Goal: Transaction & Acquisition: Purchase product/service

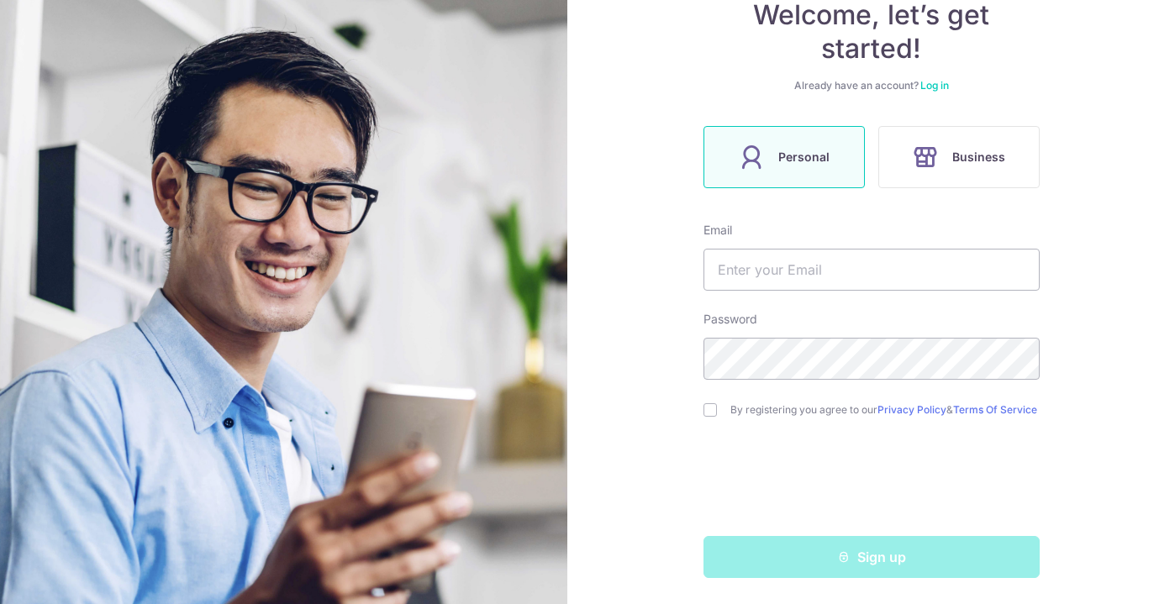
scroll to position [175, 0]
click at [800, 276] on input "text" at bounding box center [871, 271] width 336 height 42
click at [785, 278] on input "text" at bounding box center [871, 271] width 336 height 42
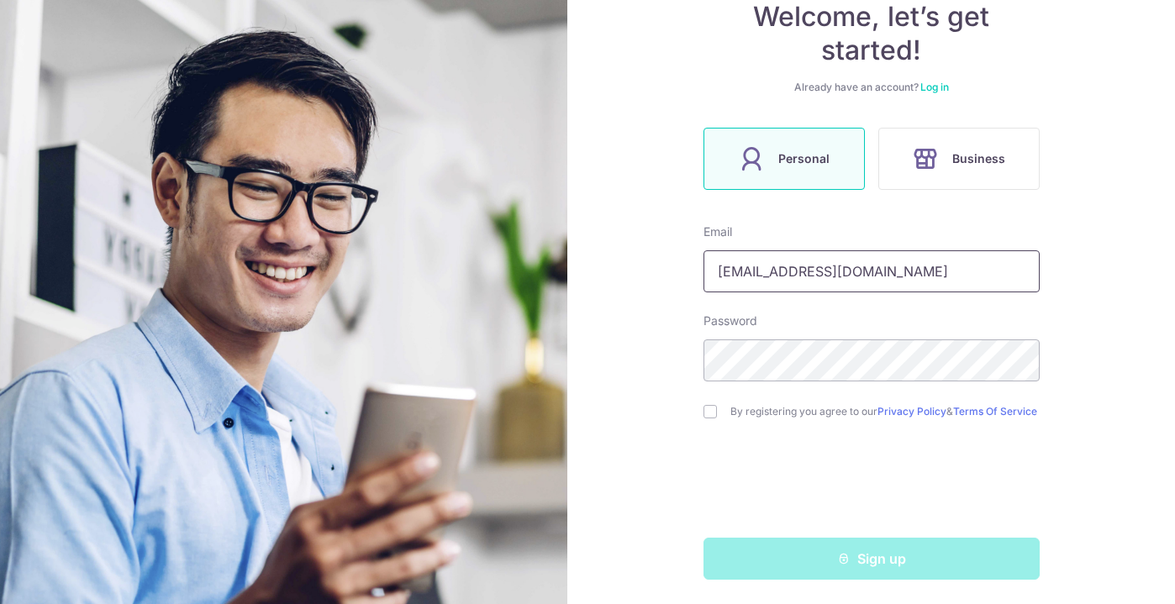
type input "shiphrah.v@gmail.com"
click at [706, 413] on input "checkbox" at bounding box center [709, 411] width 13 height 13
checkbox input "true"
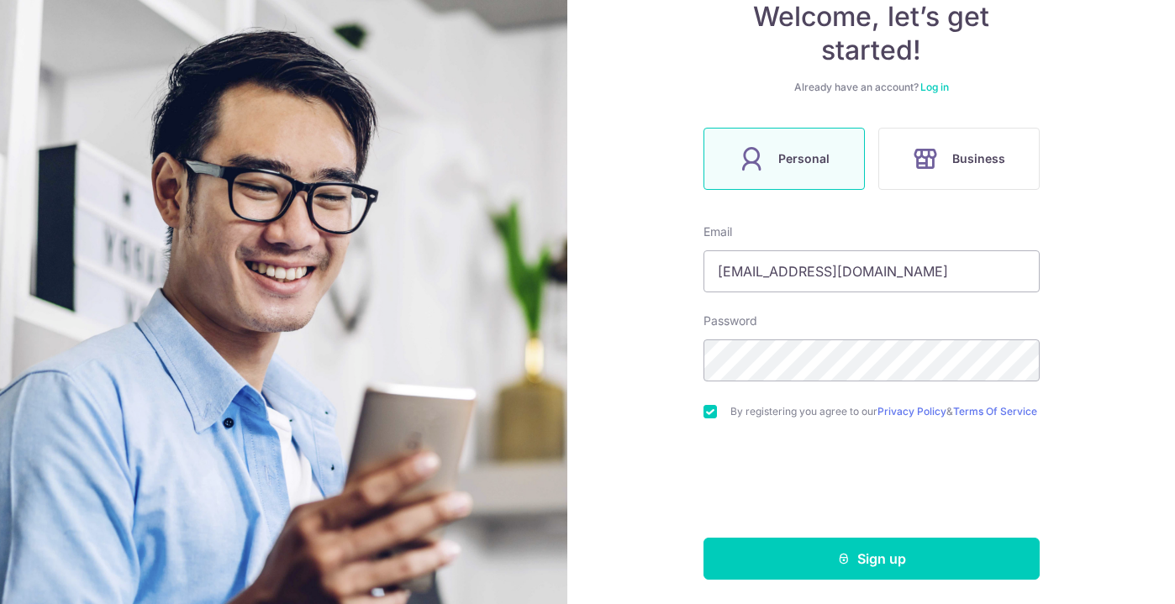
scroll to position [184, 0]
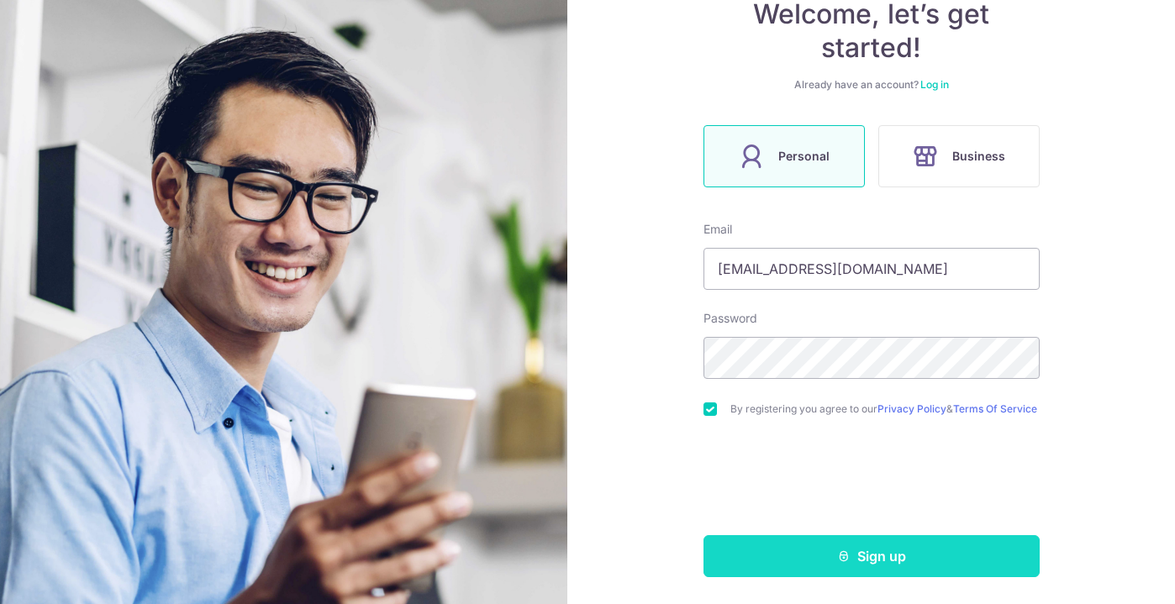
click at [931, 552] on button "Sign up" at bounding box center [871, 556] width 336 height 42
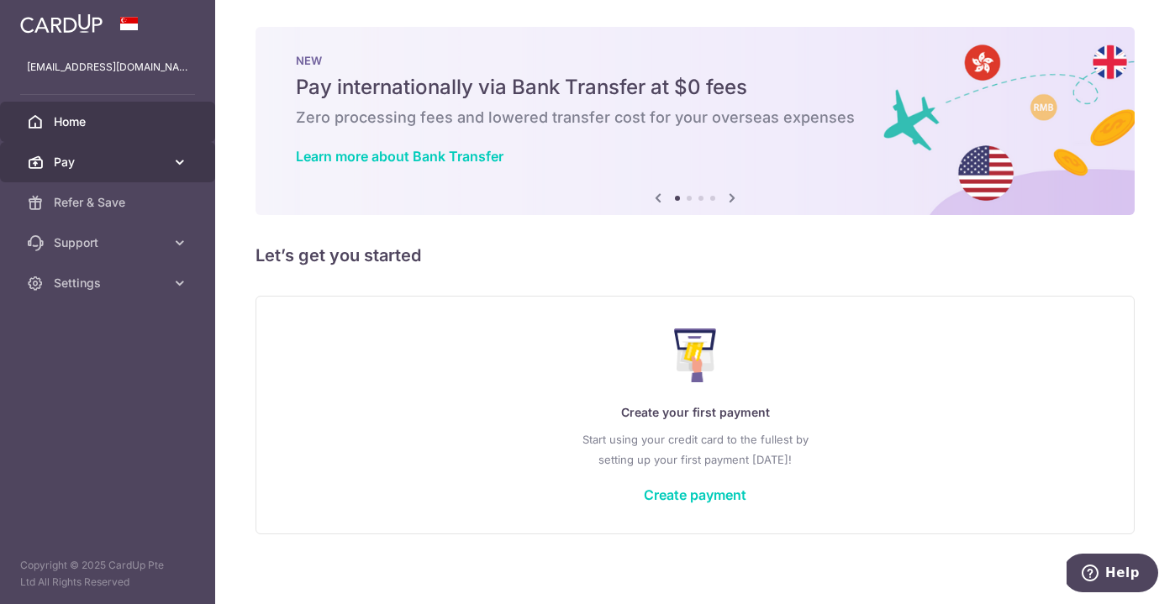
click at [92, 161] on span "Pay" at bounding box center [109, 162] width 111 height 17
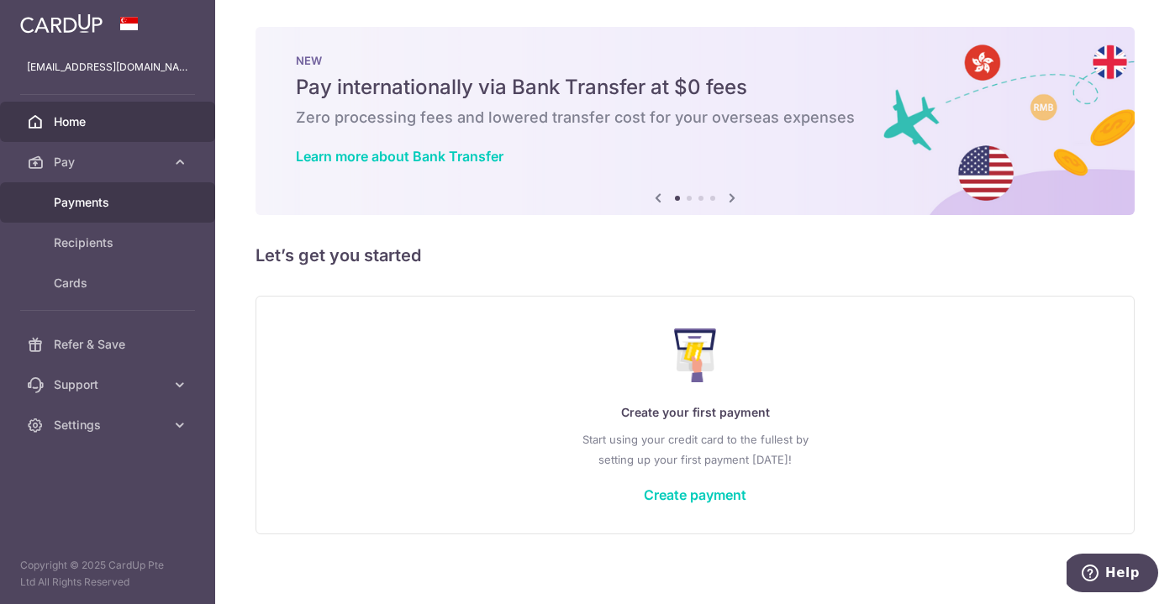
click at [69, 202] on span "Payments" at bounding box center [109, 202] width 111 height 17
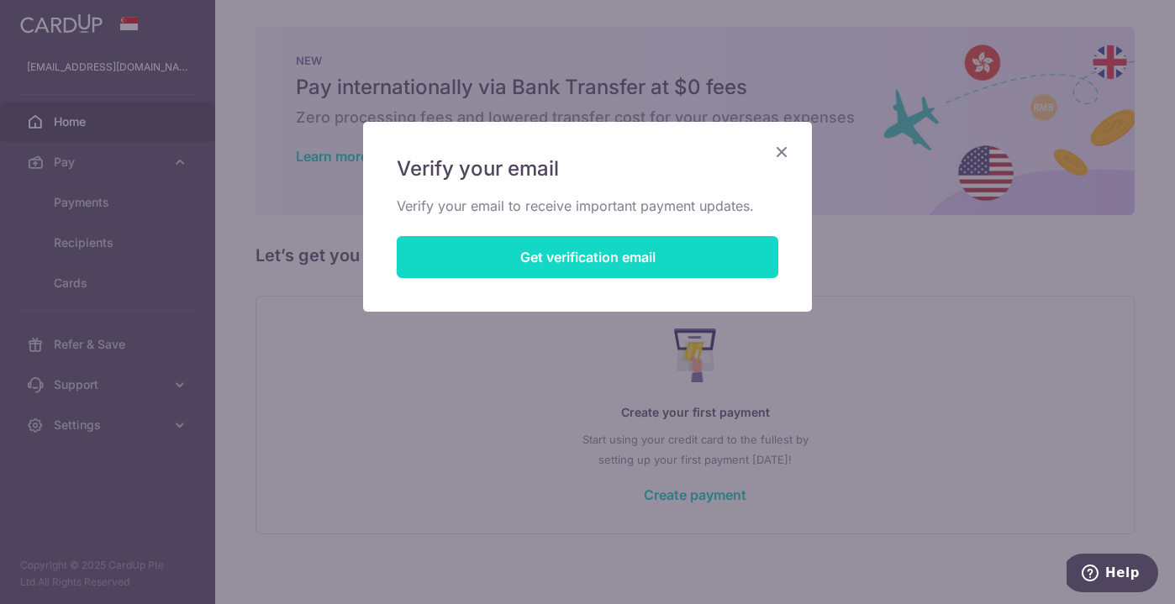
click at [559, 265] on button "Get verification email" at bounding box center [587, 257] width 381 height 42
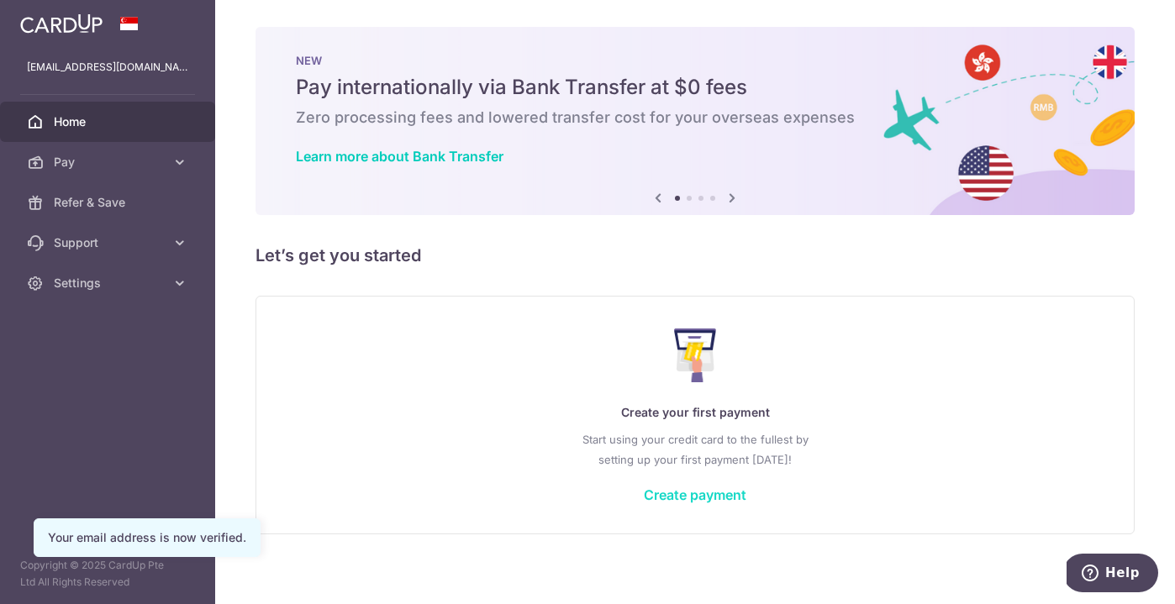
click at [684, 492] on link "Create payment" at bounding box center [695, 494] width 103 height 17
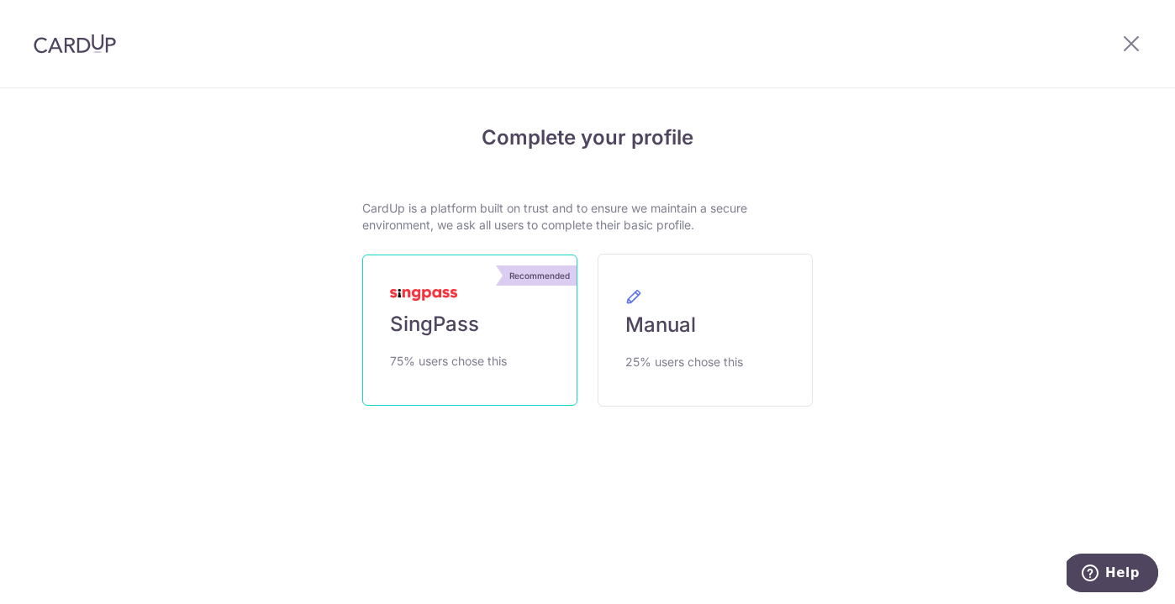
click at [468, 345] on link "Recommended SingPass 75% users chose this" at bounding box center [469, 330] width 215 height 151
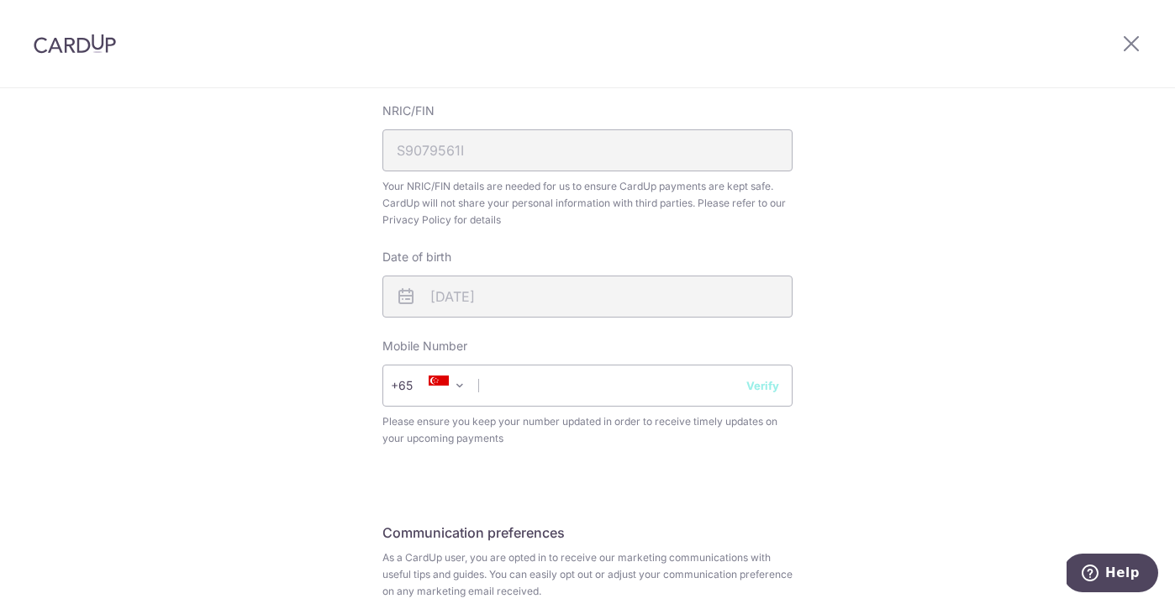
scroll to position [640, 0]
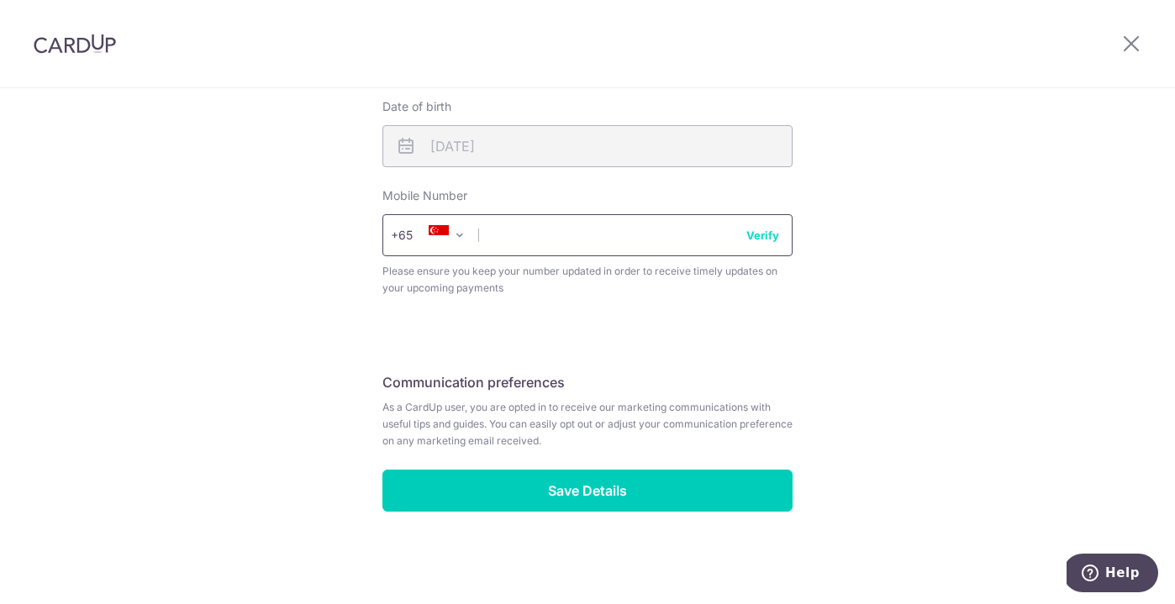
click at [563, 238] on input "text" at bounding box center [587, 235] width 410 height 42
type input "82808171"
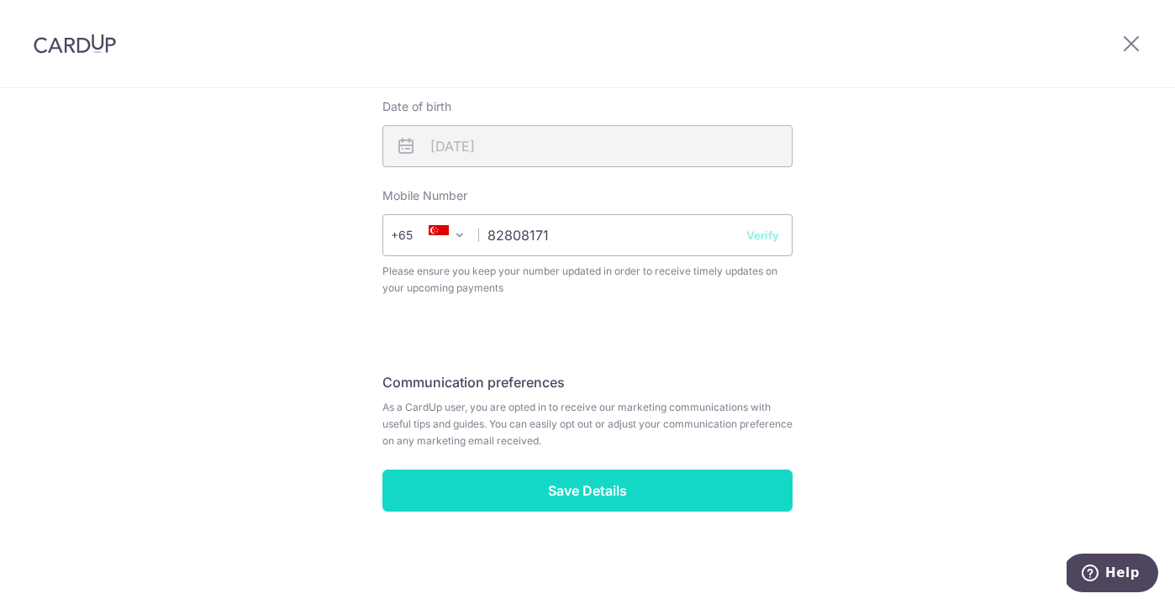
click at [558, 496] on input "Save Details" at bounding box center [587, 491] width 410 height 42
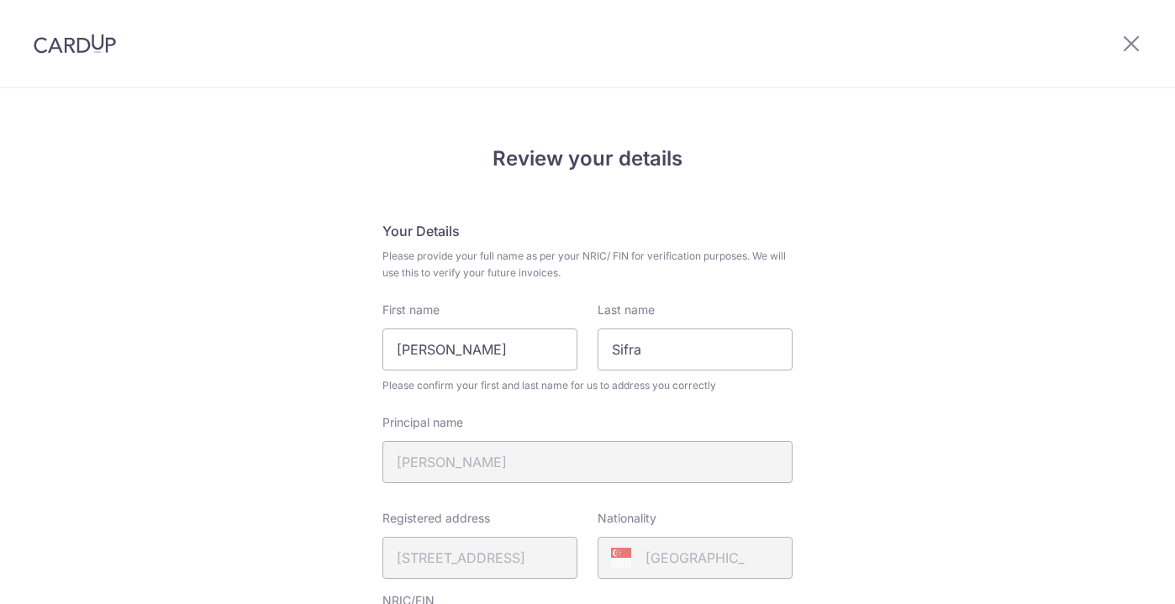
scroll to position [664, 0]
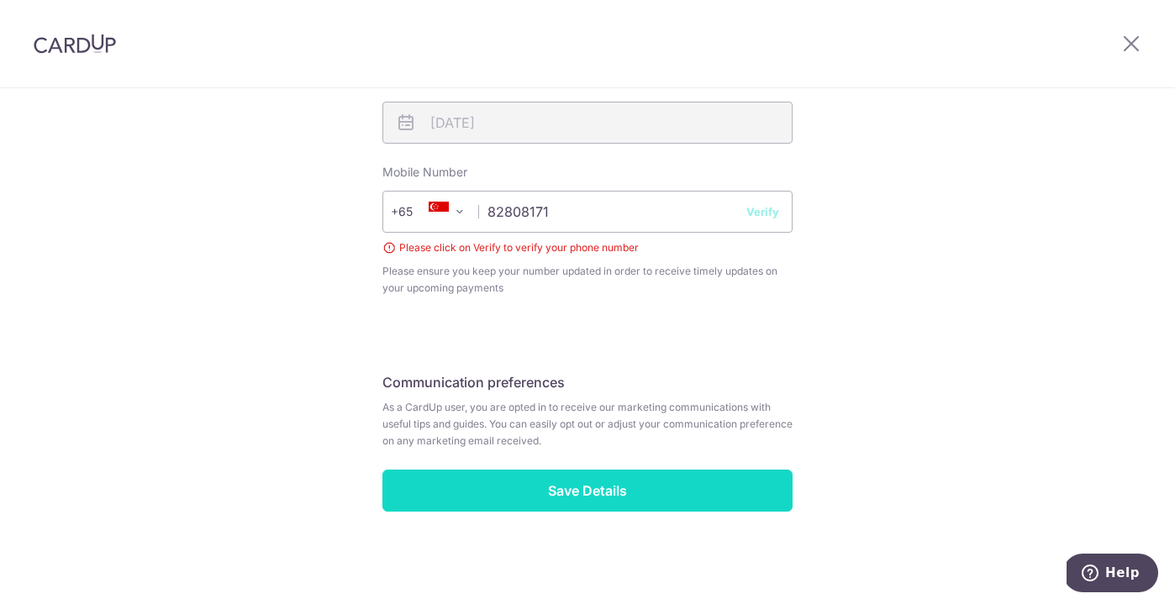
click at [607, 489] on input "Save Details" at bounding box center [587, 491] width 410 height 42
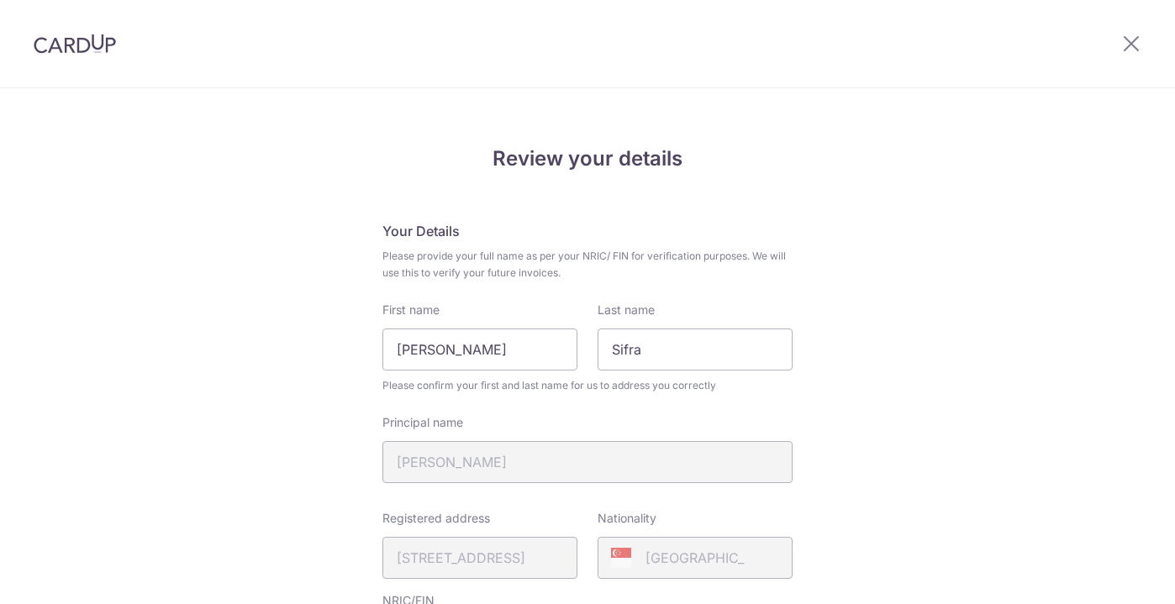
scroll to position [664, 0]
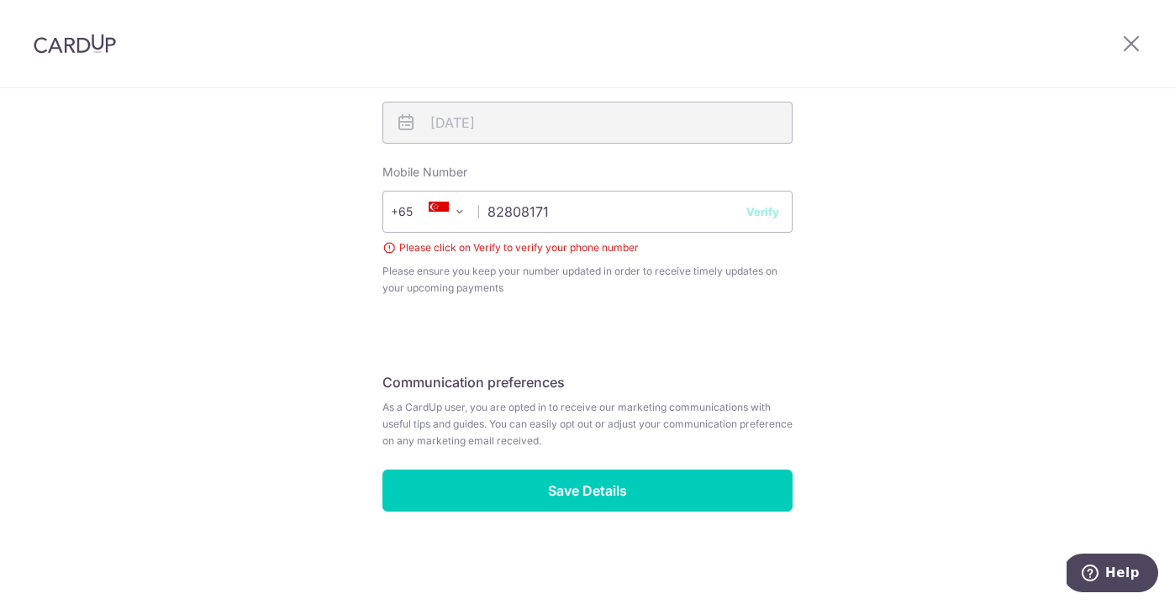
click at [769, 211] on button "Verify" at bounding box center [762, 211] width 33 height 17
click at [640, 214] on input "82808171" at bounding box center [587, 212] width 410 height 42
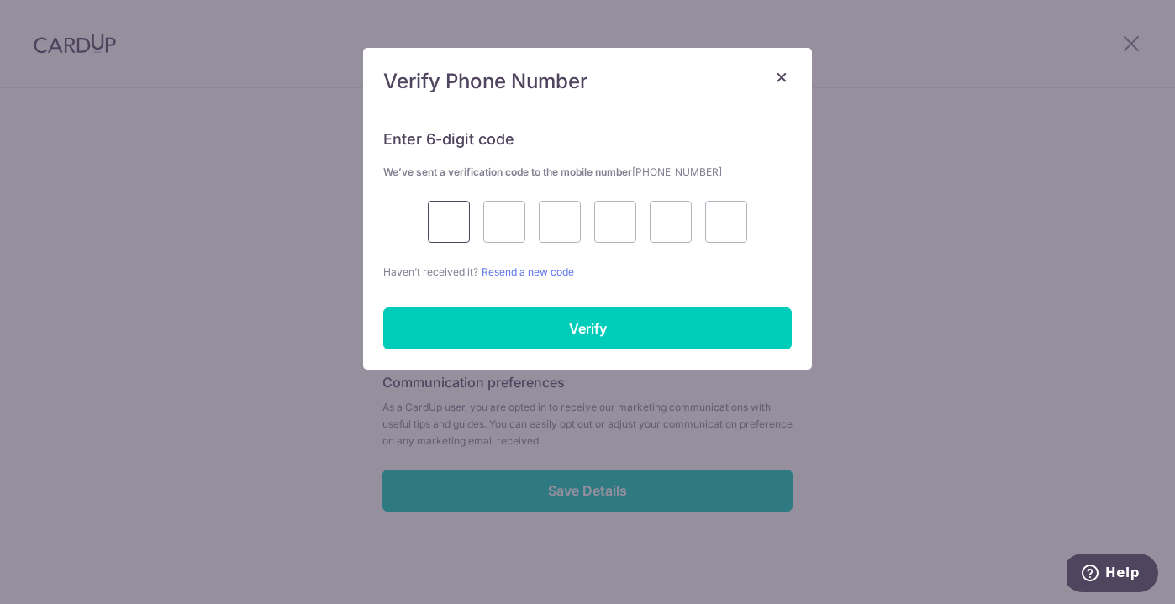
click at [454, 224] on input "text" at bounding box center [449, 222] width 42 height 42
type input "7"
type input "0"
type input "8"
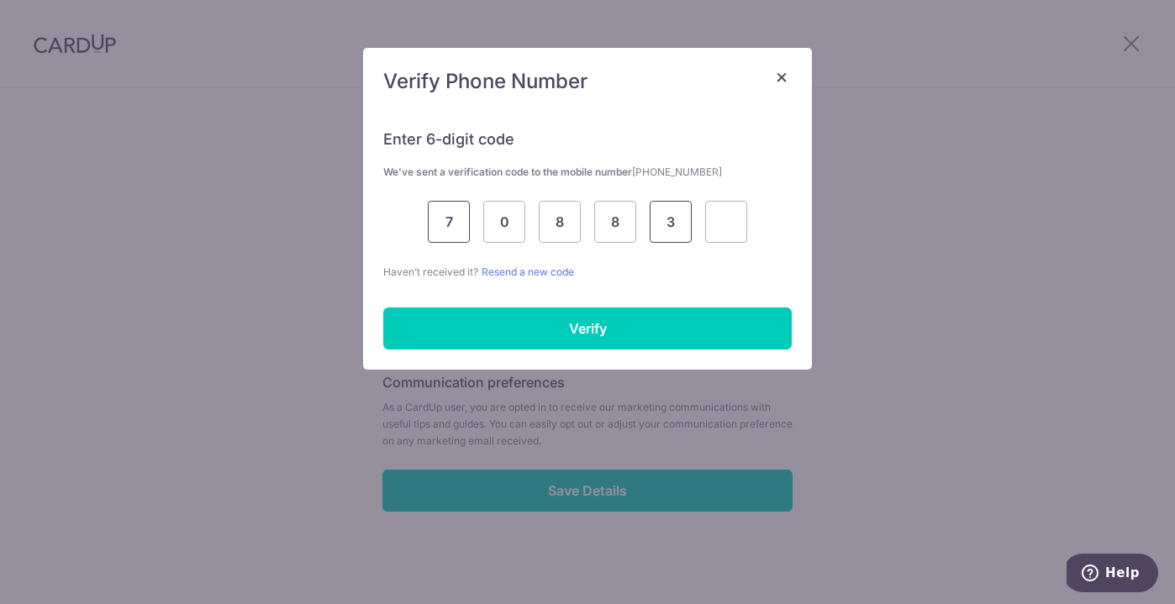
type input "3"
click at [554, 222] on input "8" at bounding box center [560, 222] width 42 height 42
drag, startPoint x: 438, startPoint y: 223, endPoint x: 648, endPoint y: 231, distance: 210.2
click at [648, 231] on div "7 0 8" at bounding box center [587, 222] width 408 height 42
click at [633, 271] on p "Haven’t received it? Resend a new code" at bounding box center [587, 272] width 408 height 18
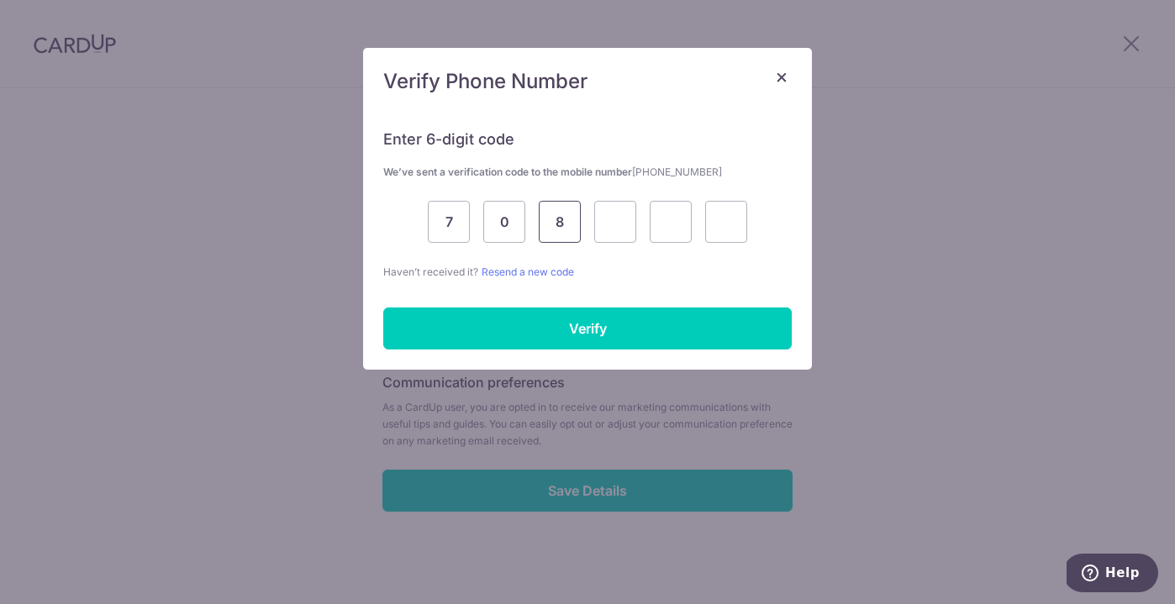
click at [573, 231] on input "8" at bounding box center [560, 222] width 42 height 42
type input "0"
type input "8"
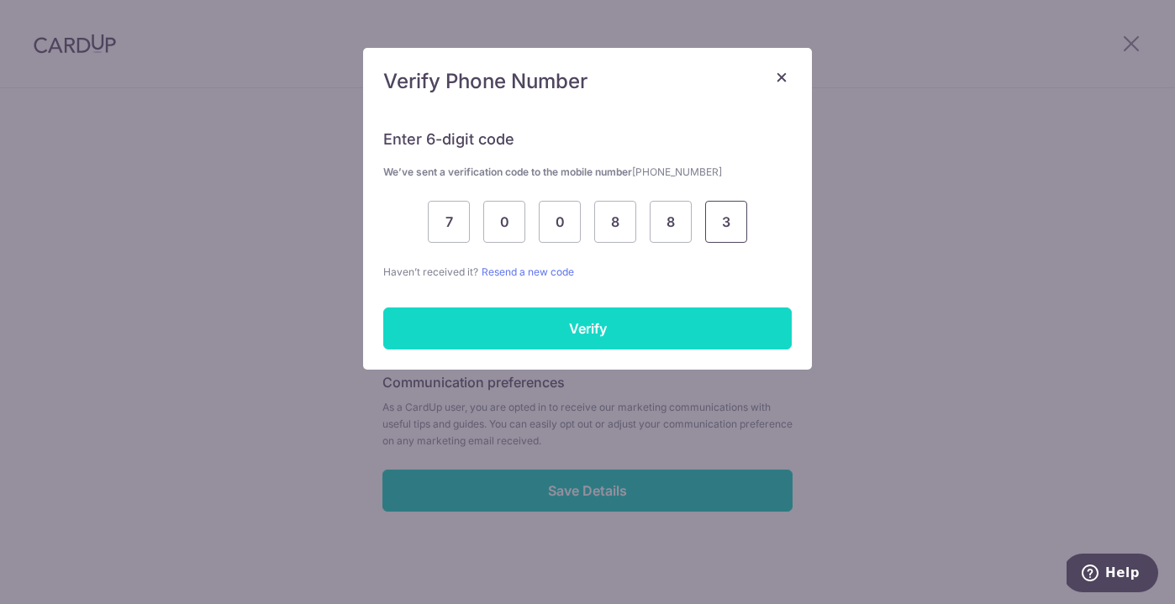
type input "3"
click at [643, 339] on input "Verify" at bounding box center [587, 329] width 408 height 42
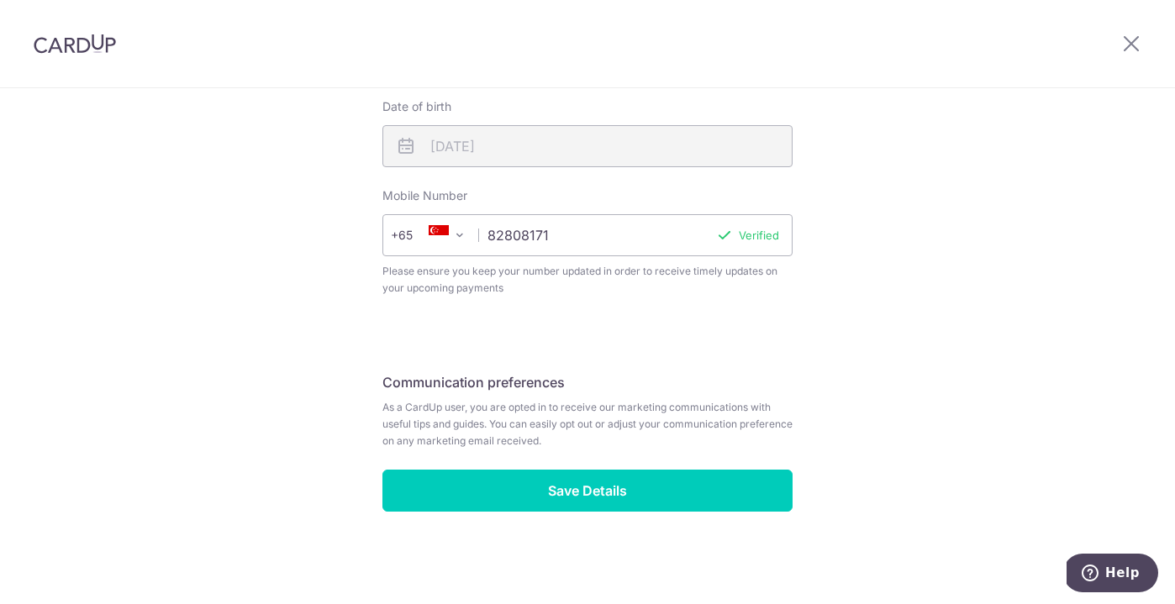
scroll to position [640, 0]
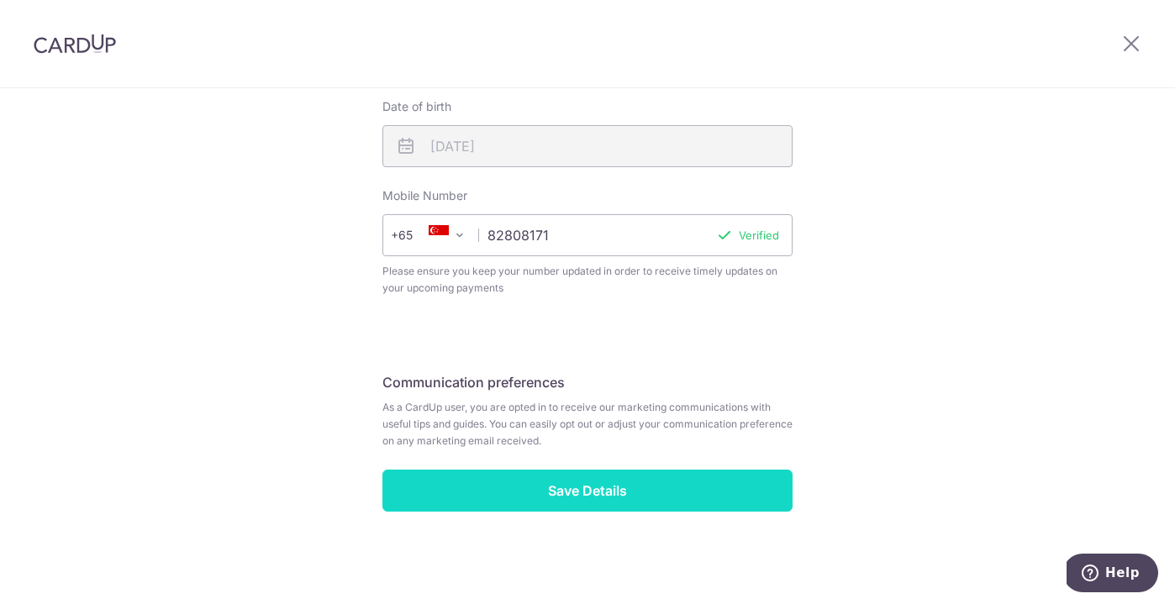
click at [643, 491] on input "Save Details" at bounding box center [587, 491] width 410 height 42
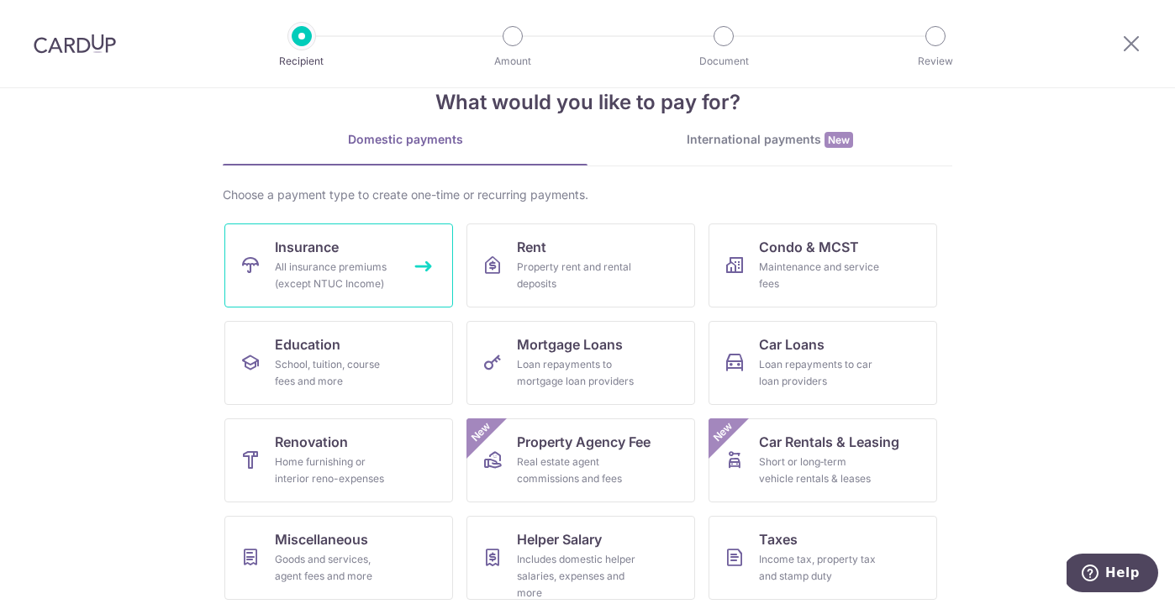
scroll to position [41, 0]
click at [742, 143] on div "International payments New" at bounding box center [769, 140] width 365 height 18
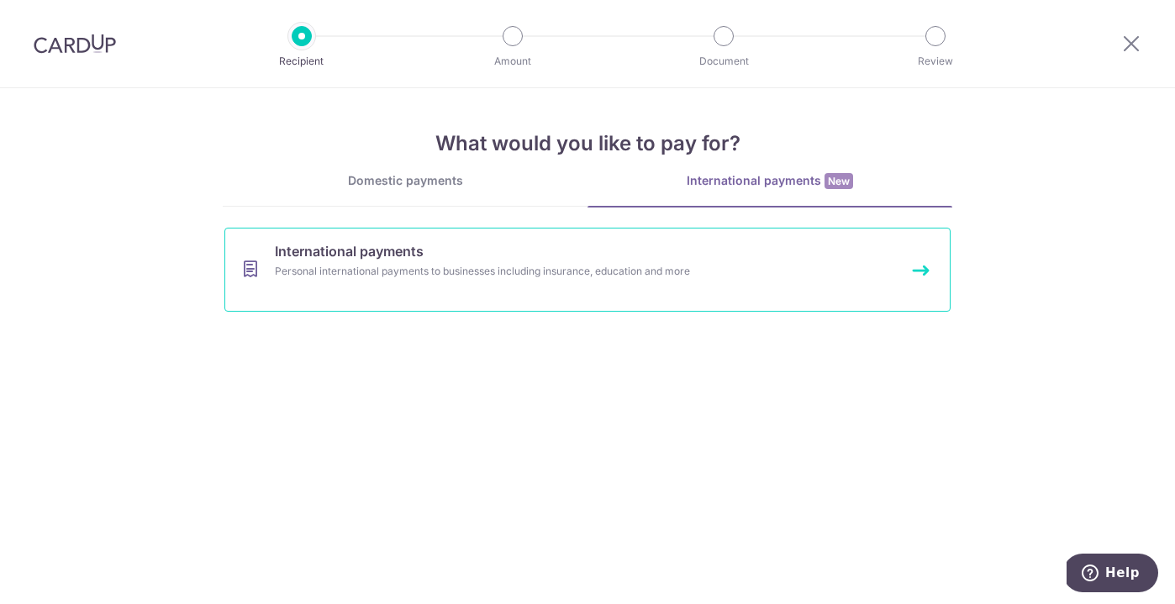
click at [717, 268] on div "Personal international payments to businesses including insurance, education an…" at bounding box center [565, 271] width 581 height 17
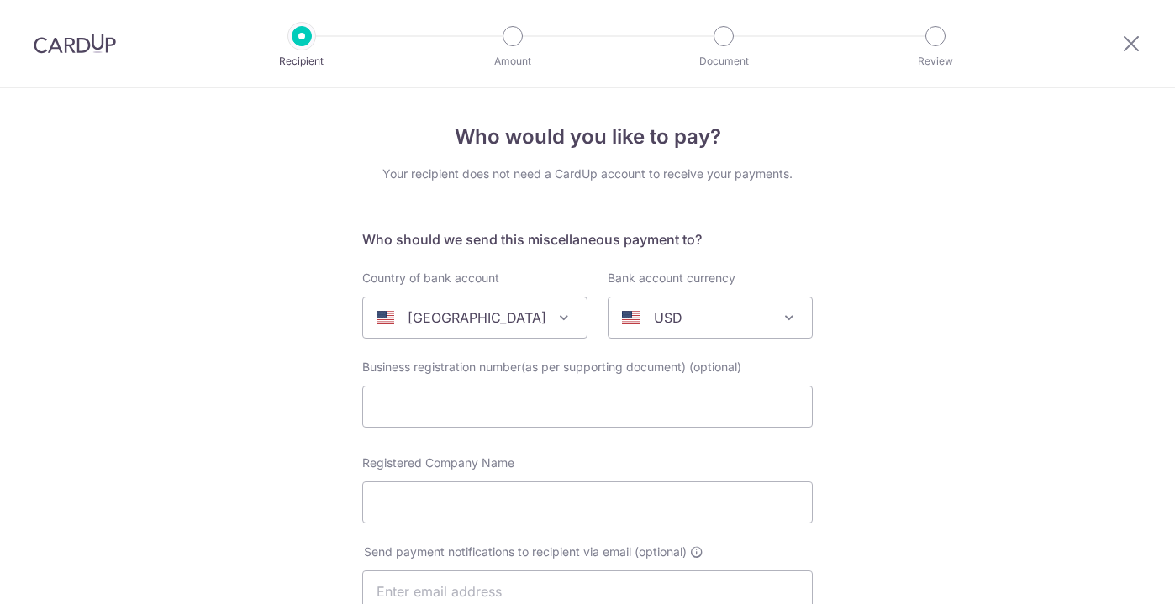
select select
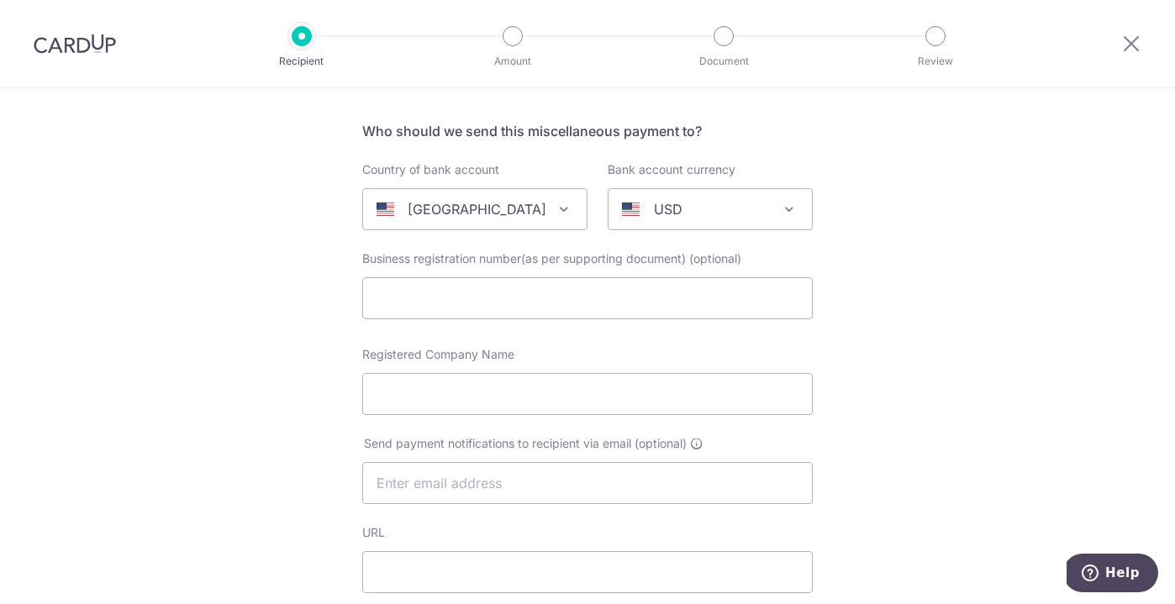
scroll to position [123, 0]
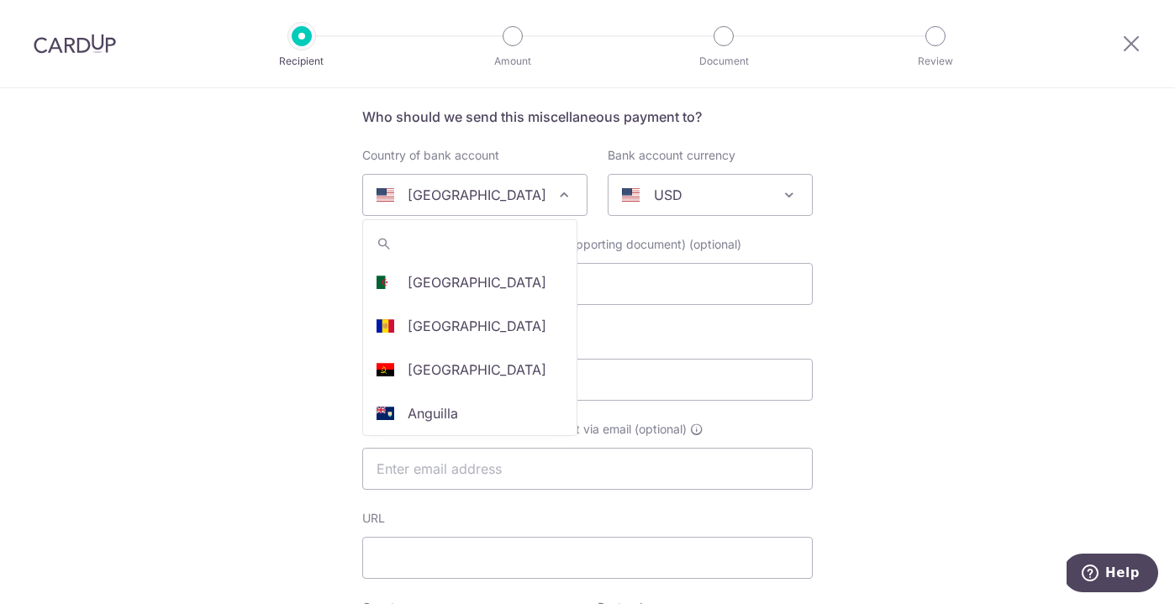
click at [495, 199] on div "[GEOGRAPHIC_DATA]" at bounding box center [461, 195] width 170 height 20
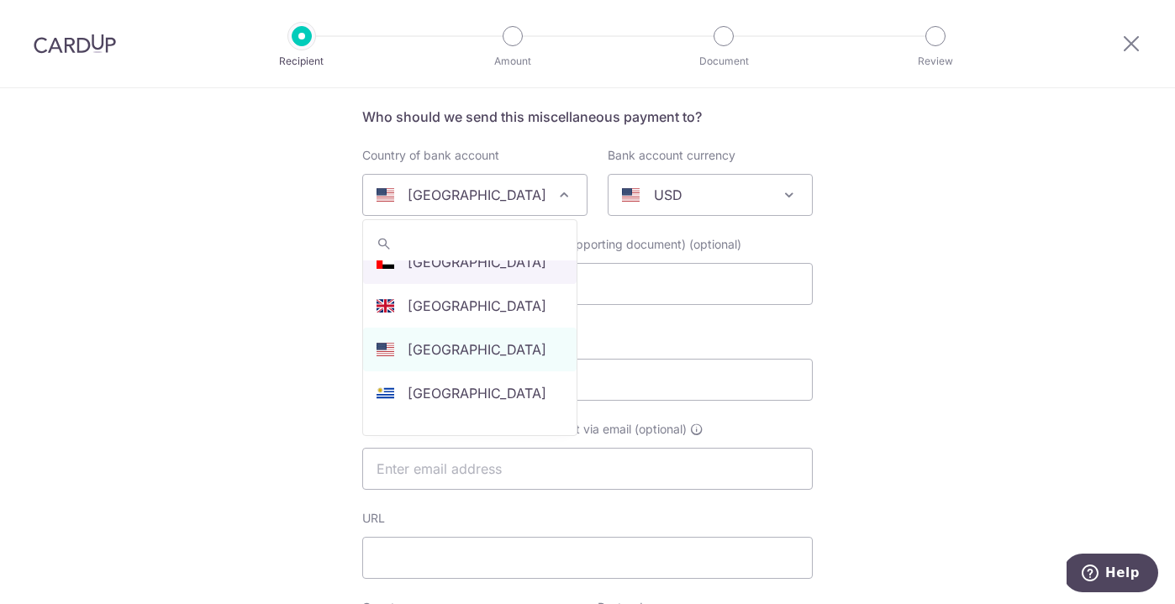
click at [444, 239] on input "search" at bounding box center [469, 244] width 213 height 34
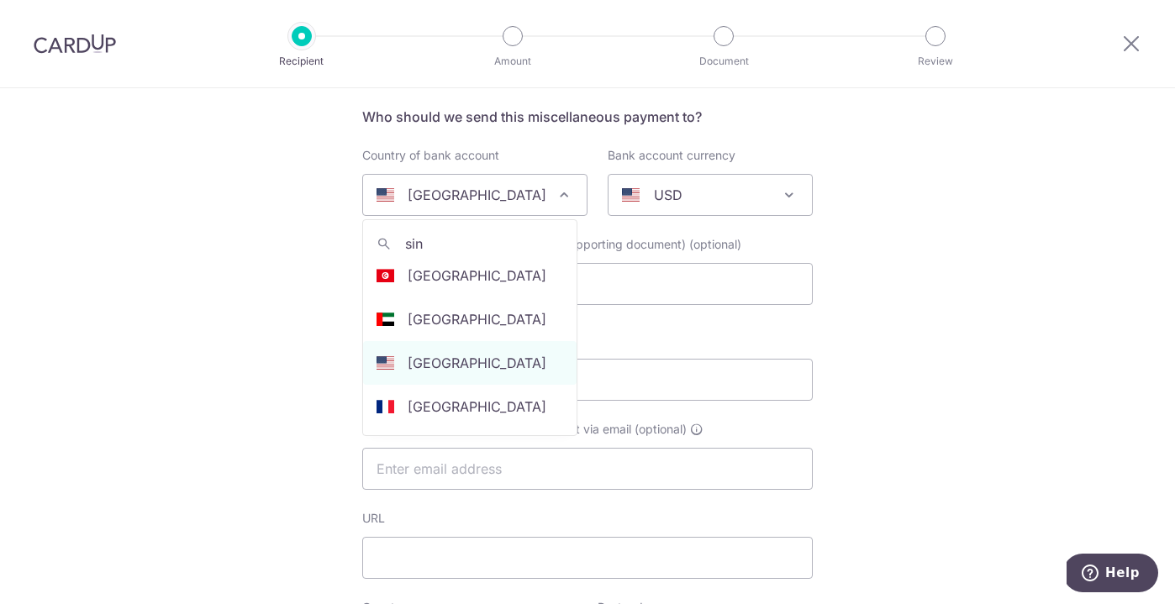
scroll to position [0, 0]
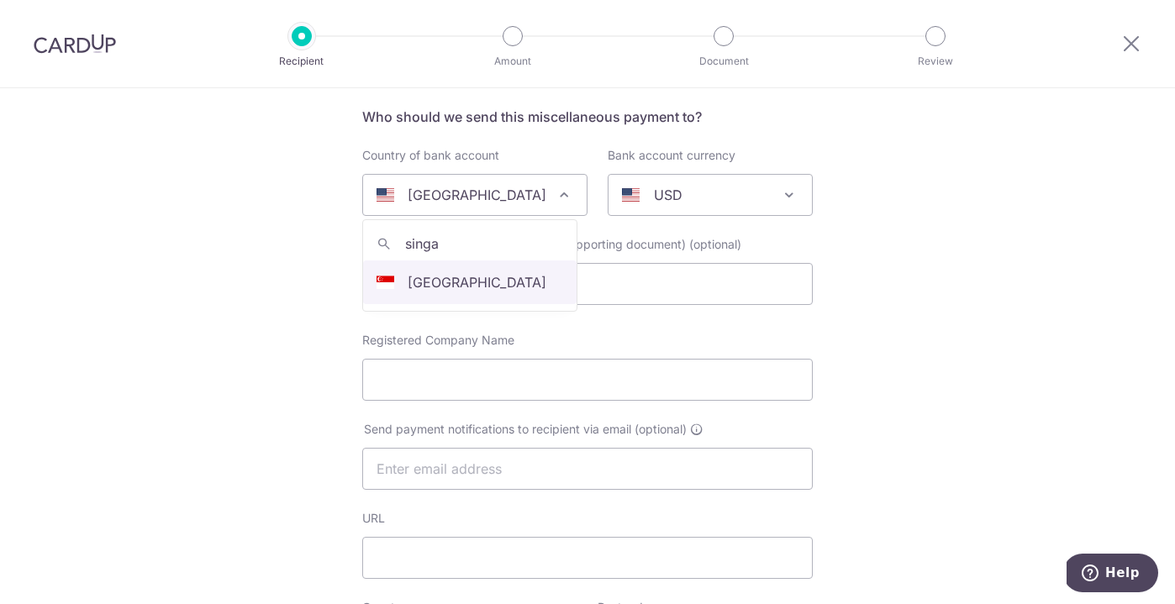
type input "singa"
select select "199"
select select "[GEOGRAPHIC_DATA]"
select select
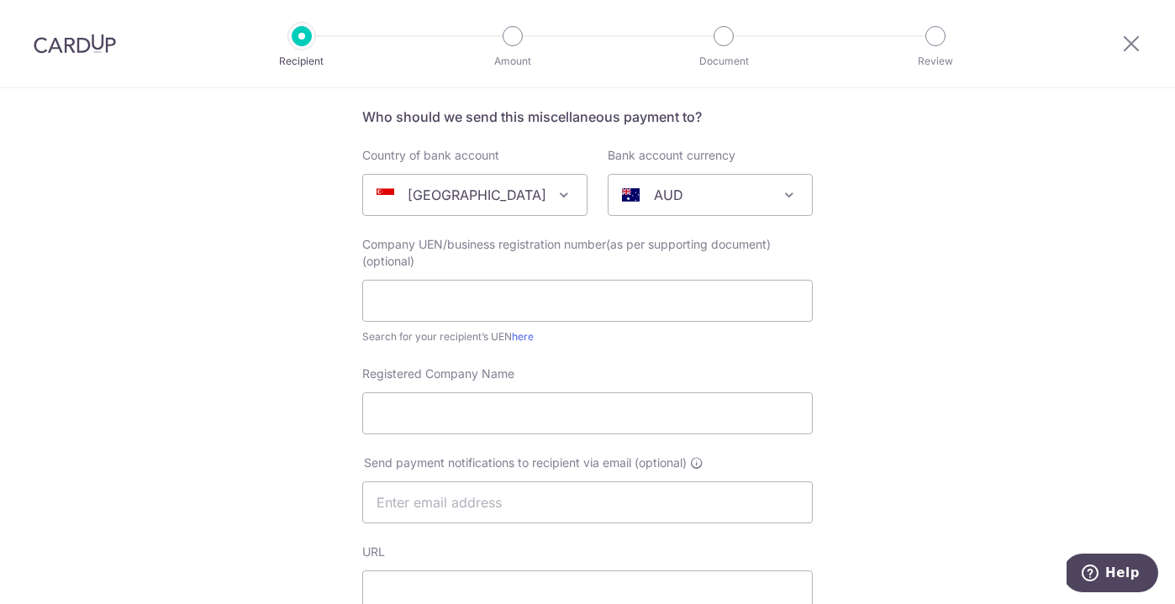
click at [671, 191] on p "AUD" at bounding box center [668, 195] width 29 height 20
type input "sgd"
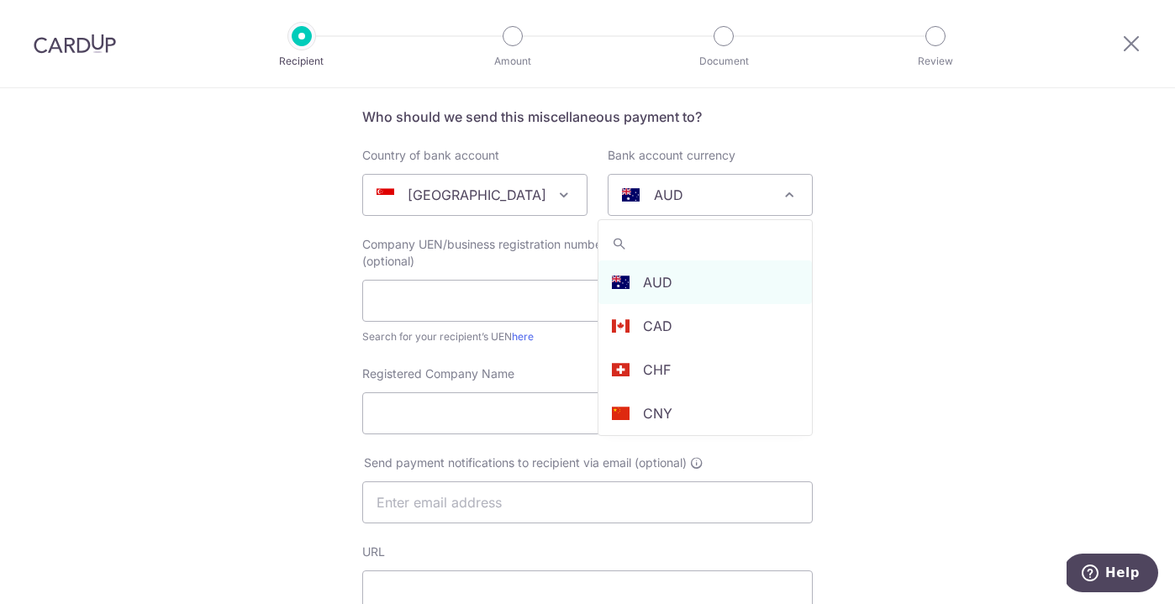
click at [770, 187] on div "AUD" at bounding box center [697, 195] width 150 height 20
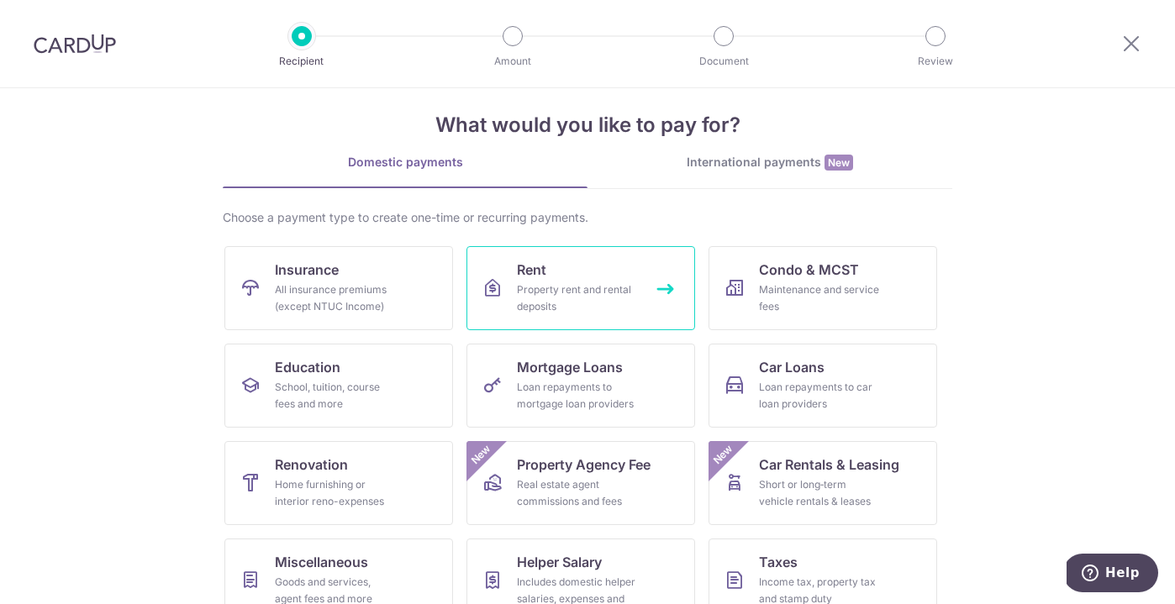
scroll to position [148, 0]
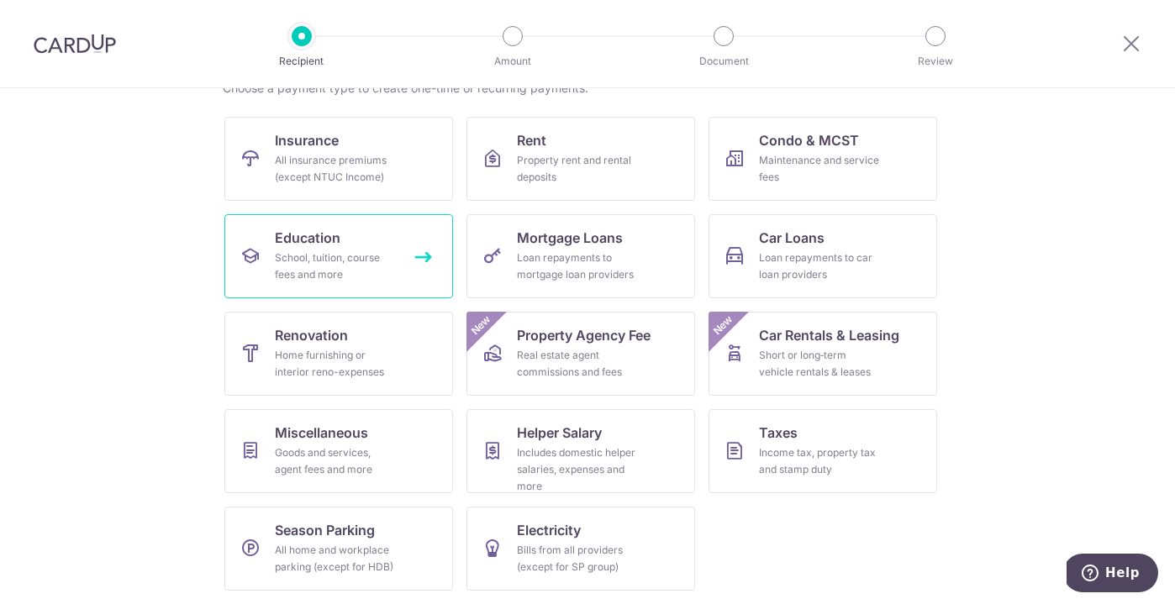
click at [349, 250] on div "School, tuition, course fees and more" at bounding box center [335, 267] width 121 height 34
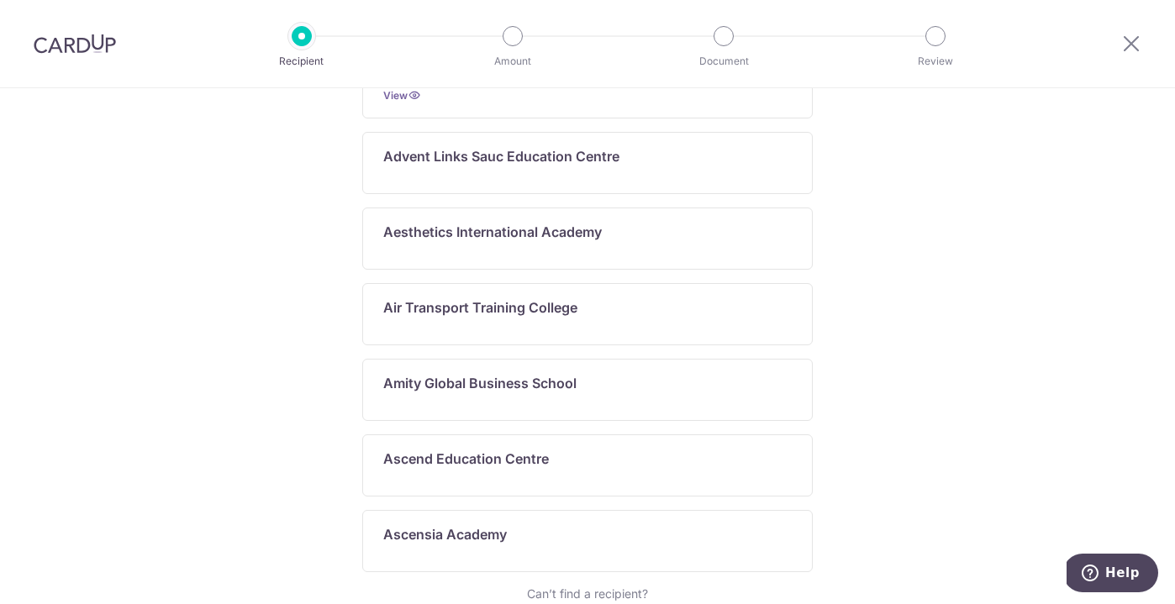
scroll to position [936, 0]
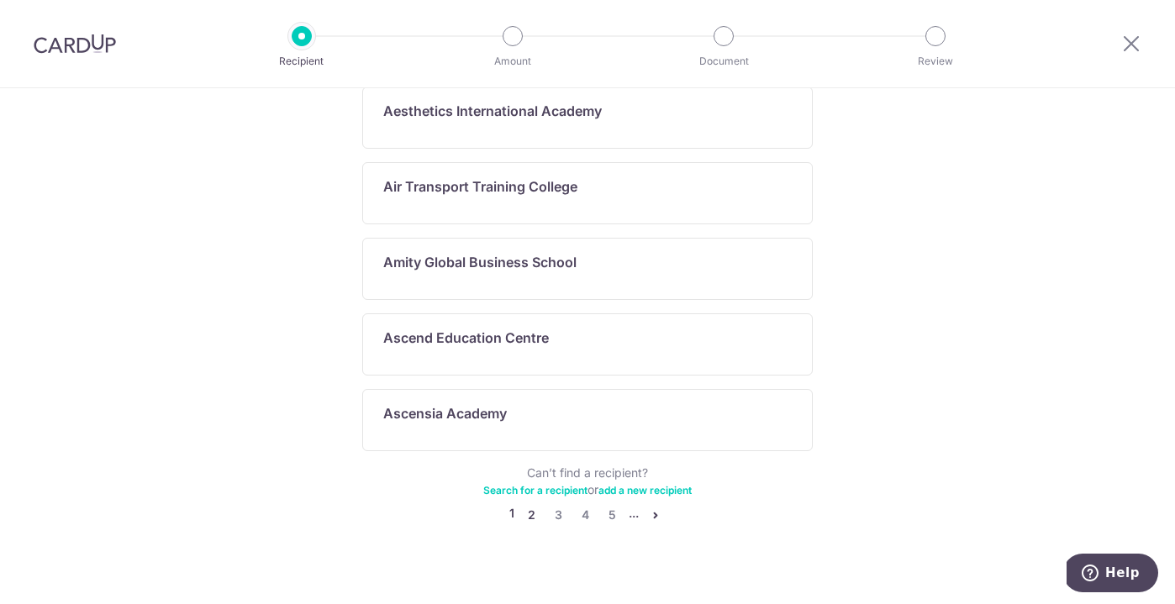
click at [529, 505] on link "2" at bounding box center [531, 515] width 20 height 20
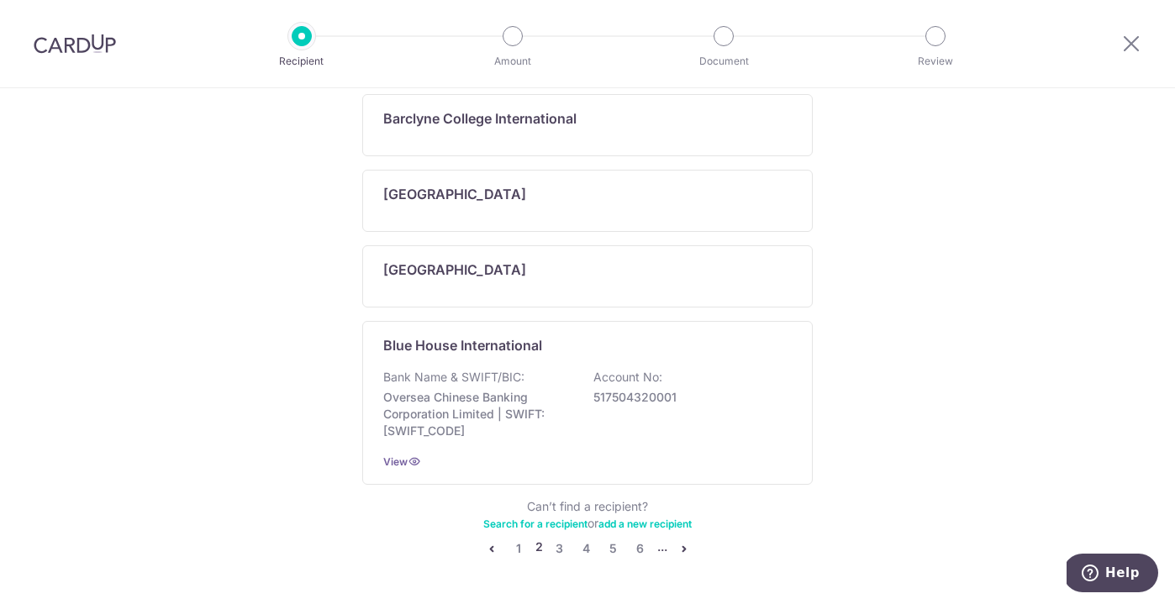
scroll to position [993, 0]
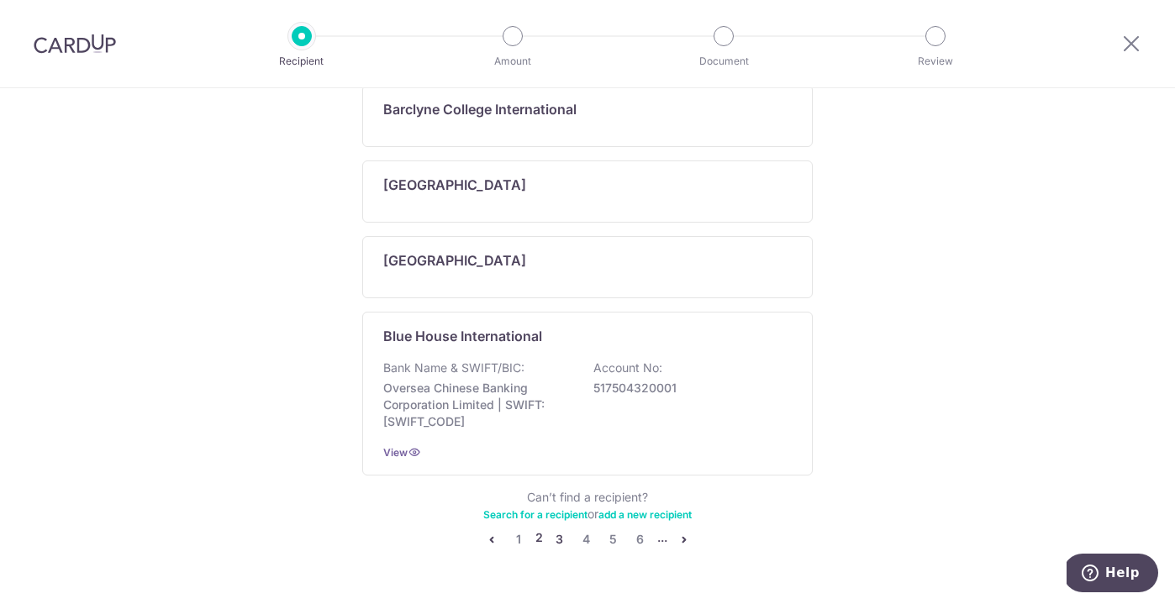
click at [558, 538] on link "3" at bounding box center [559, 539] width 20 height 20
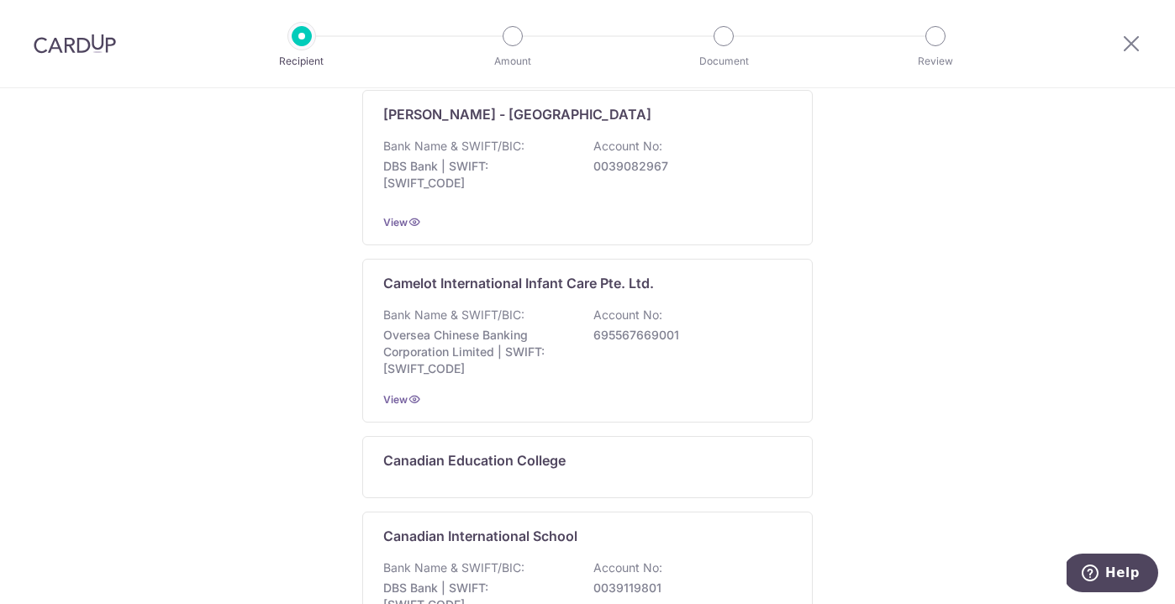
scroll to position [1038, 0]
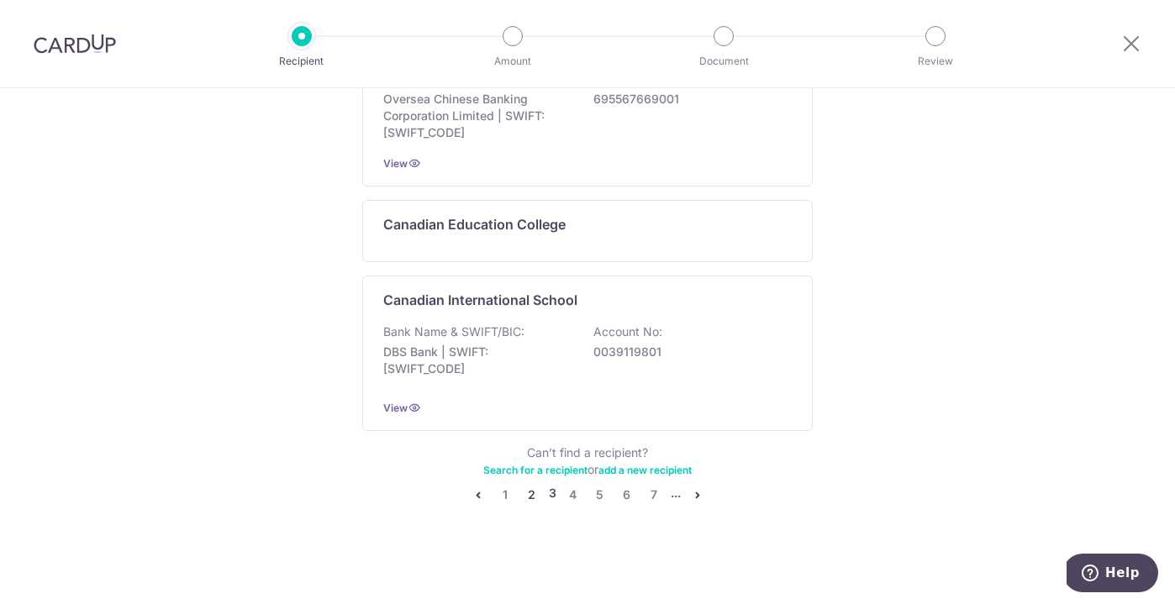
click at [533, 496] on link "2" at bounding box center [532, 495] width 20 height 20
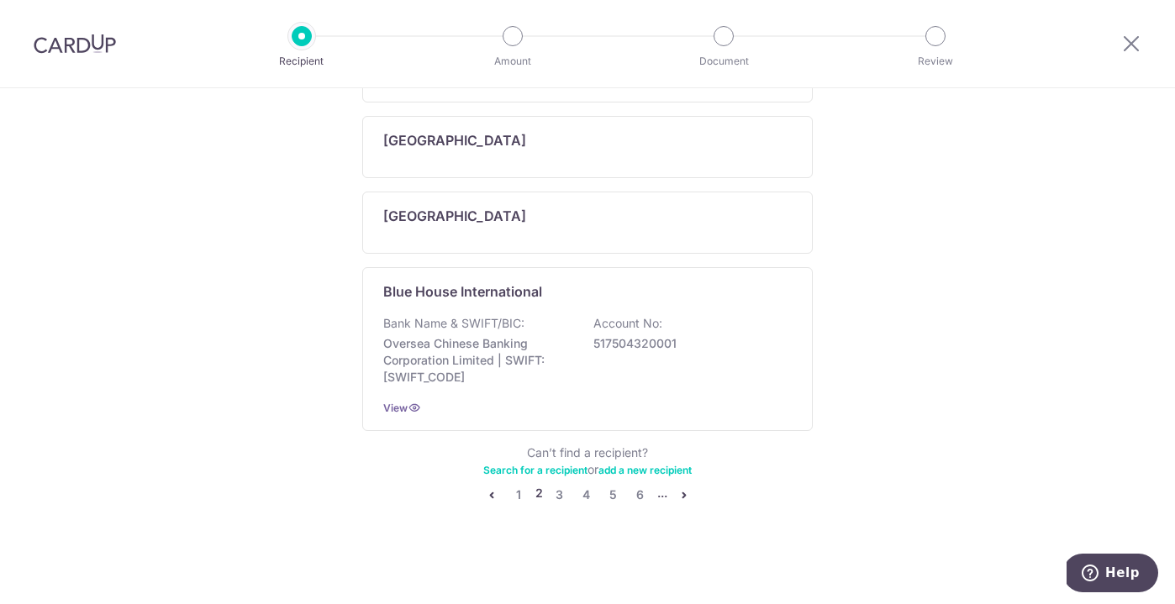
click at [631, 470] on link "add a new recipient" at bounding box center [644, 470] width 93 height 13
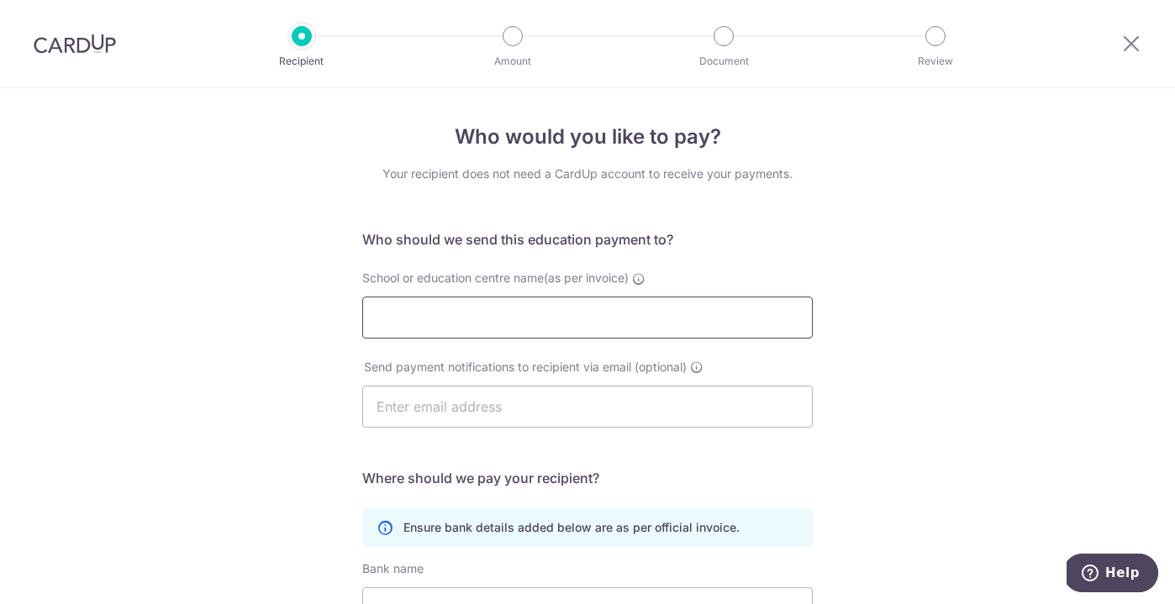
click at [605, 304] on input "School or education centre name(as per invoice)" at bounding box center [587, 318] width 450 height 42
type input "Berries World of Learning School (CW612) Pte Ltd"
click at [702, 409] on input "text" at bounding box center [587, 407] width 450 height 42
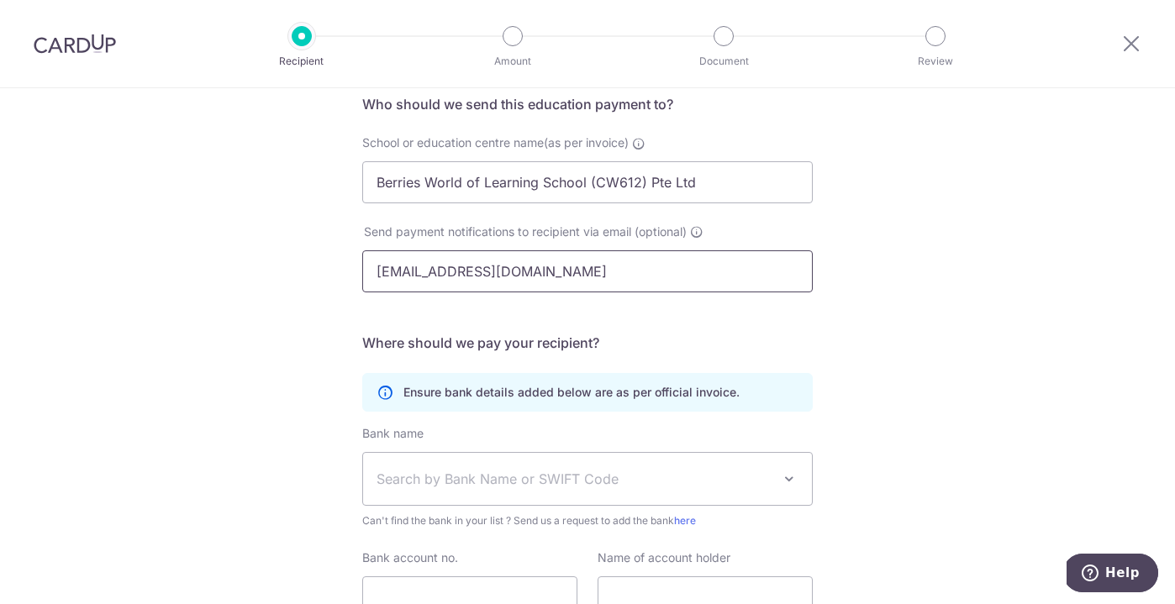
scroll to position [141, 0]
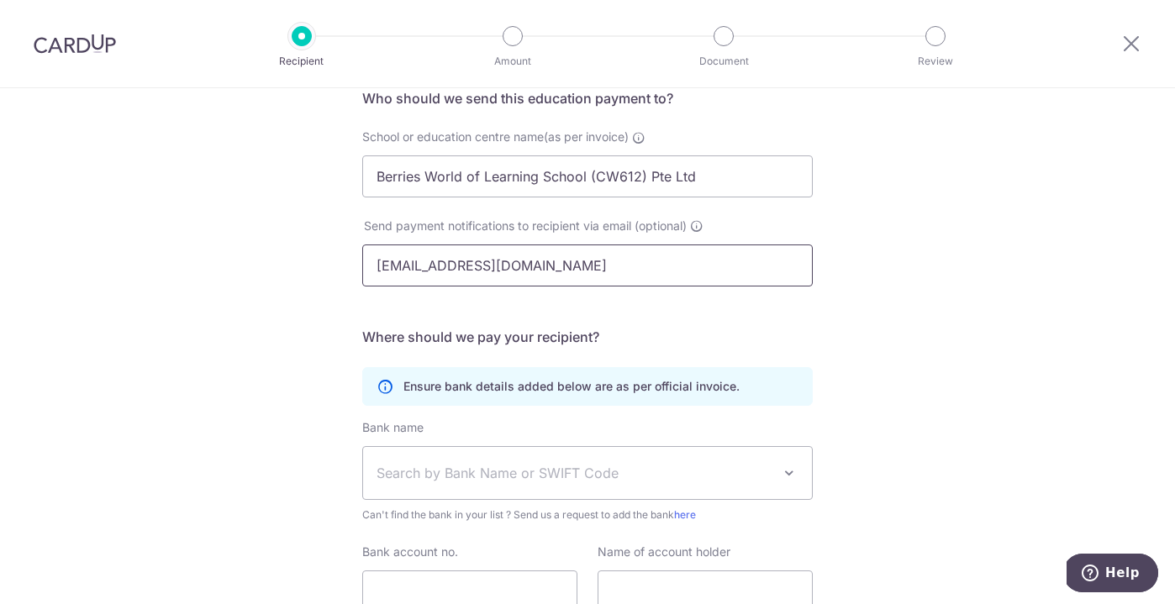
type input "[EMAIL_ADDRESS][DOMAIN_NAME]"
click at [586, 471] on span "Search by Bank Name or SWIFT Code" at bounding box center [573, 473] width 395 height 20
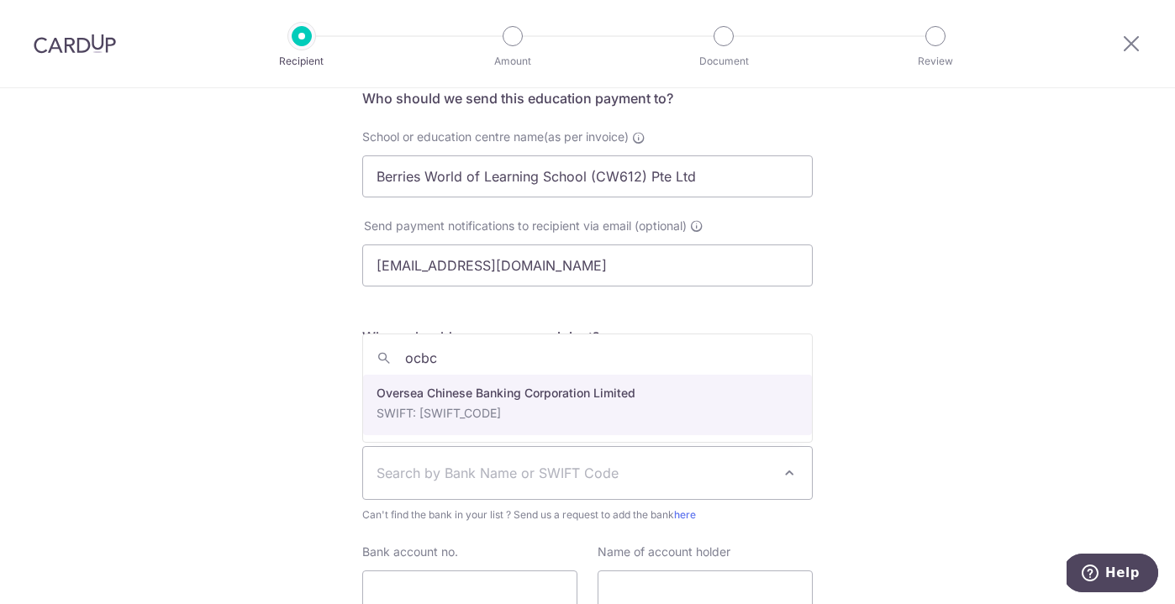
type input "ocbc"
select select "12"
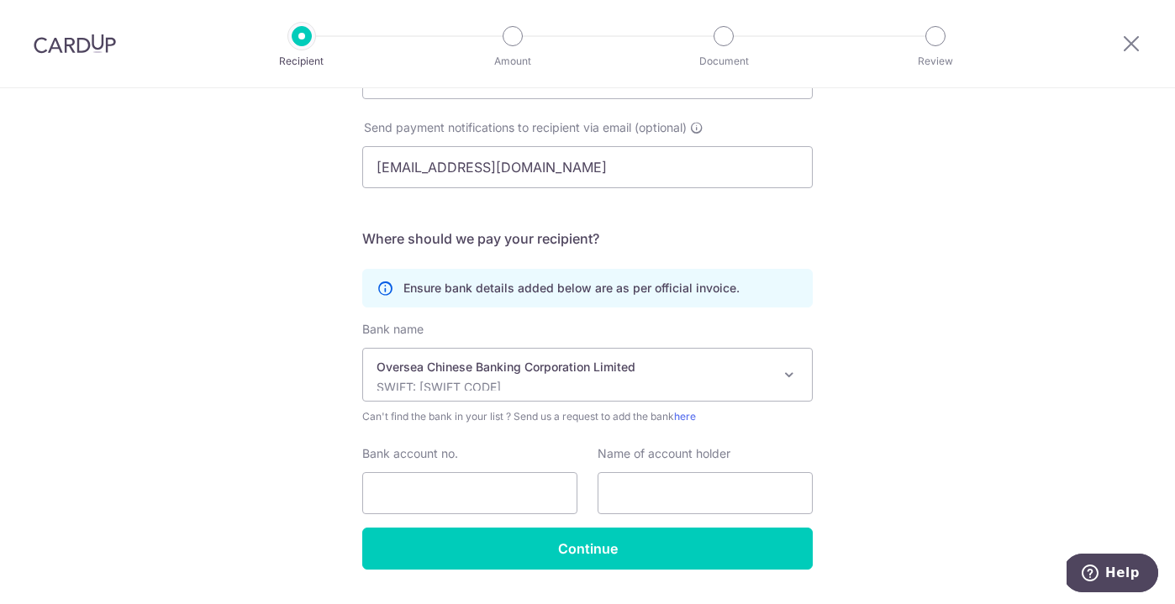
scroll to position [244, 0]
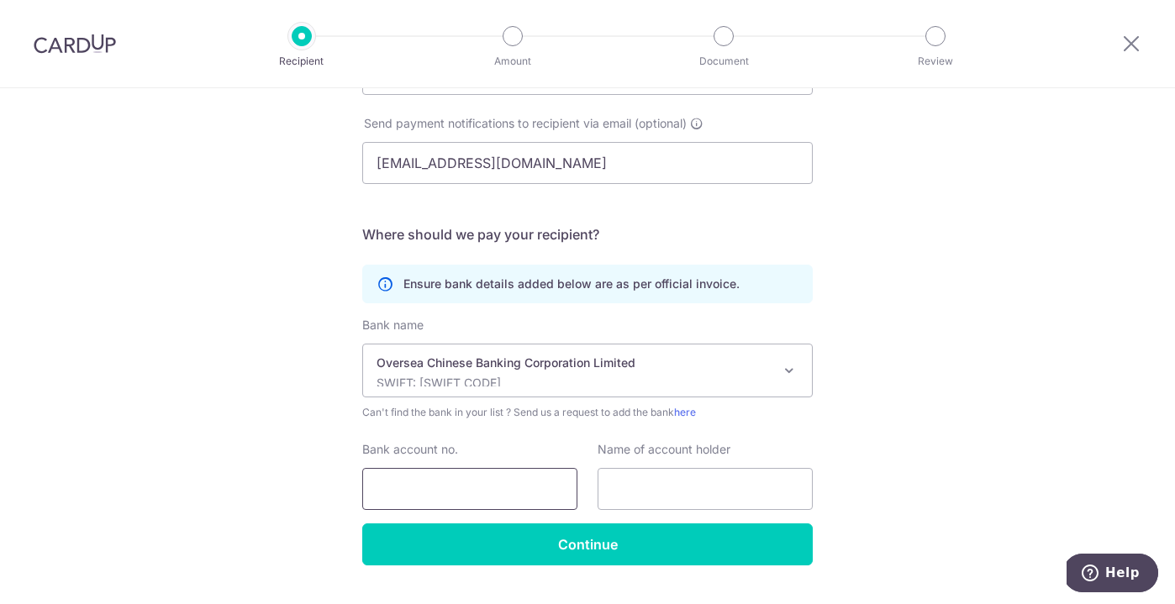
click at [491, 476] on input "Bank account no." at bounding box center [469, 489] width 215 height 42
type input "712761642001"
click at [644, 487] on input "text" at bounding box center [704, 489] width 215 height 42
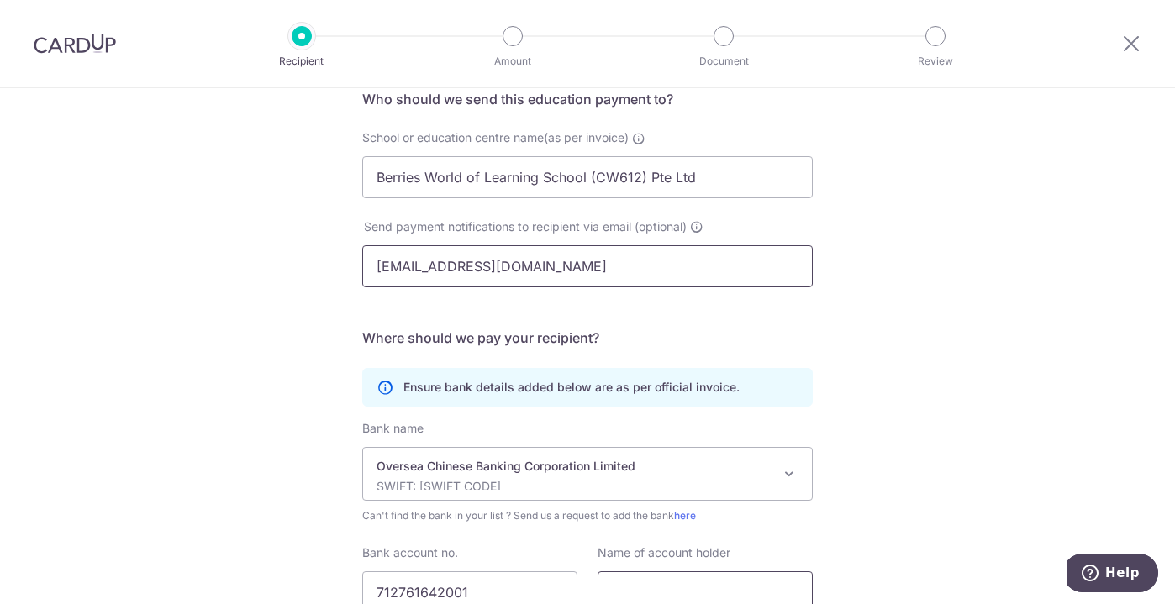
scroll to position [123, 0]
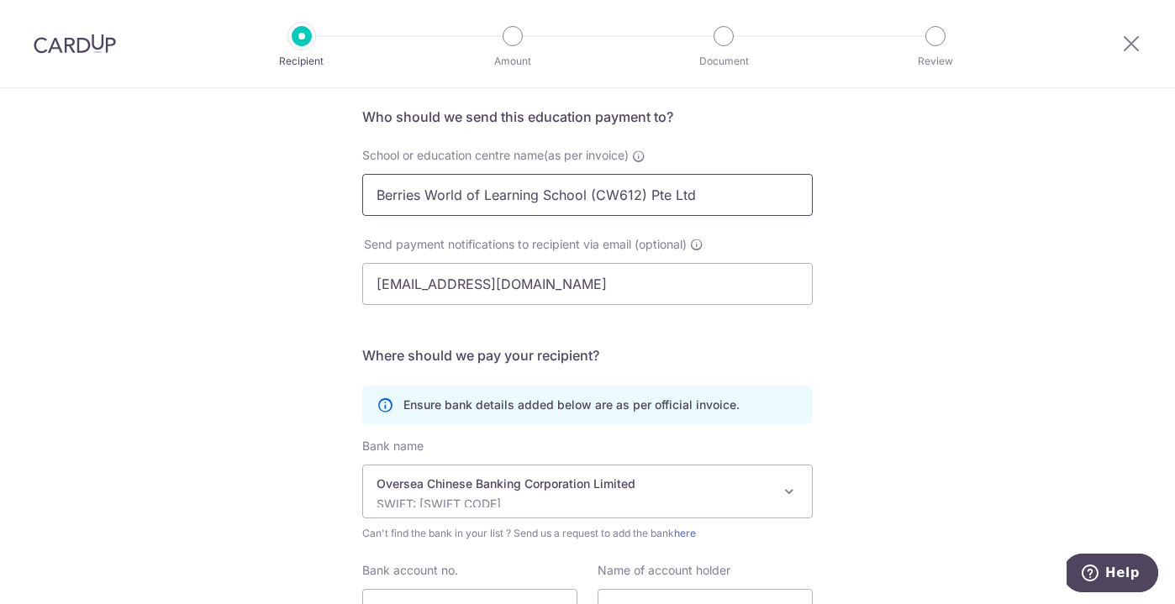
drag, startPoint x: 712, startPoint y: 196, endPoint x: 339, endPoint y: 189, distance: 373.1
click at [337, 188] on div "Who would you like to pay? Your recipient does not need a CardUp account to rec…" at bounding box center [587, 366] width 1175 height 800
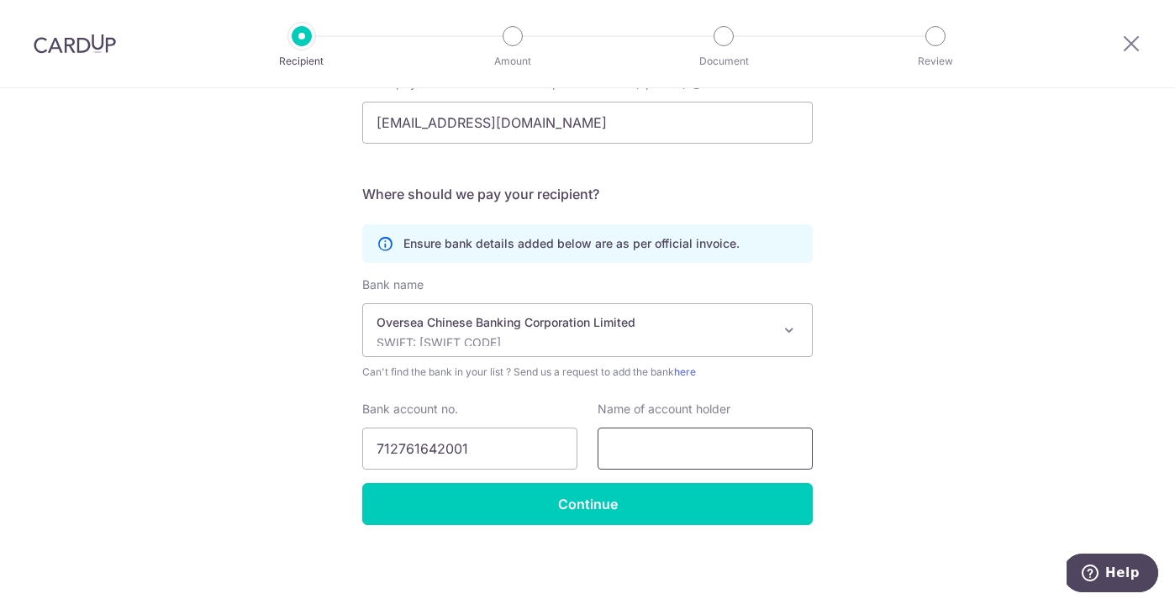
click at [735, 442] on input "text" at bounding box center [704, 449] width 215 height 42
paste input "Berries World of Learning School (CW612) Pte Ltd"
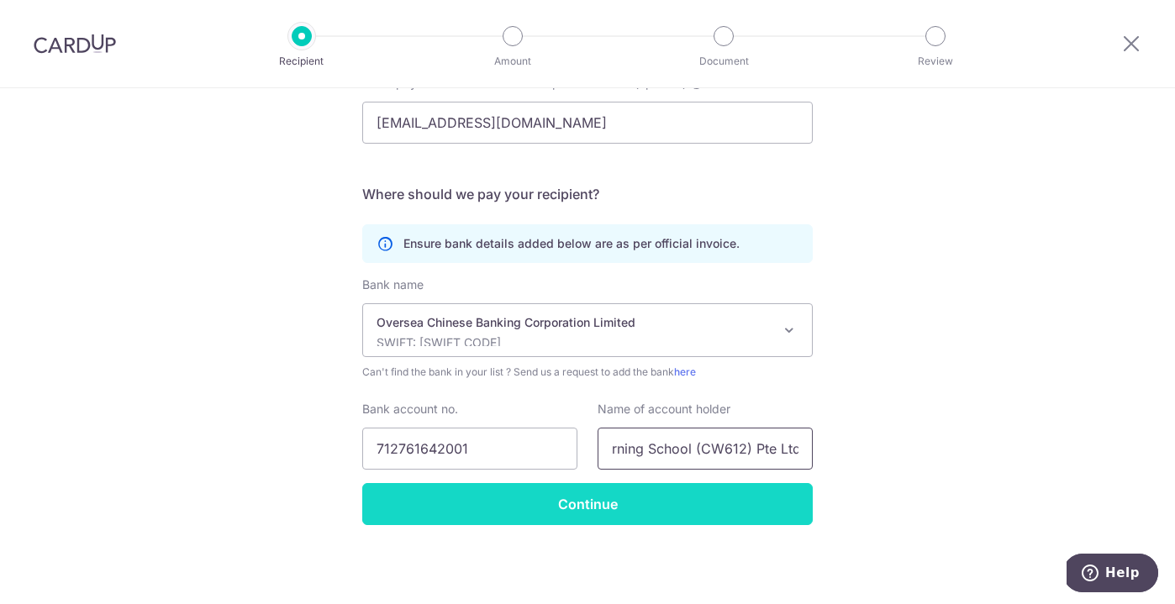
type input "Berries World of Learning School (CW612) Pte Ltd"
click at [689, 503] on input "Continue" at bounding box center [587, 504] width 450 height 42
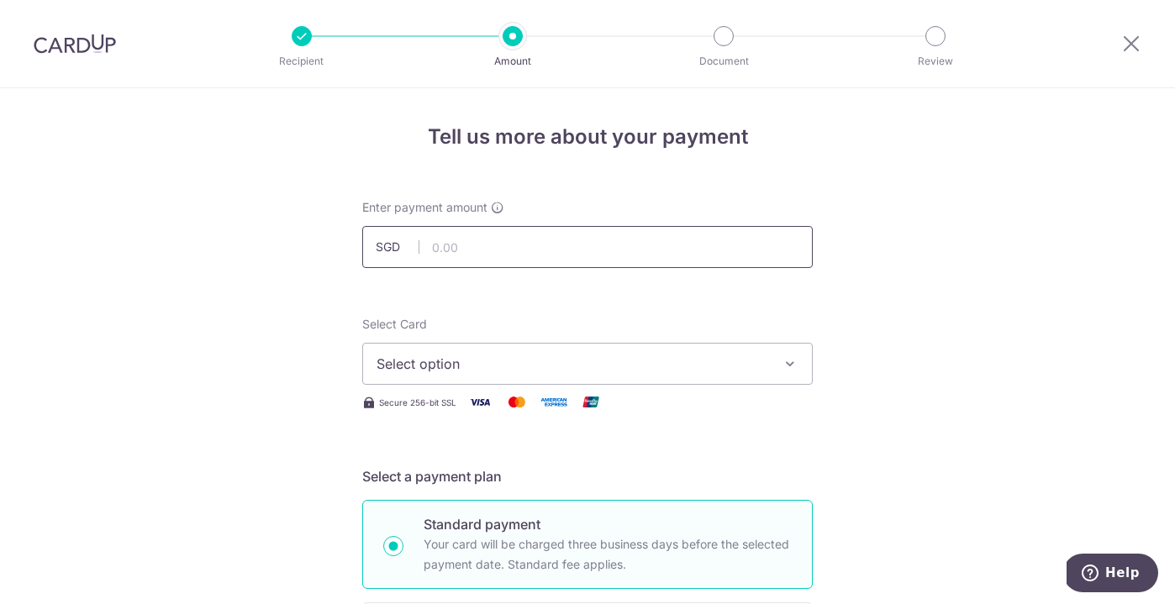
click at [488, 258] on input "text" at bounding box center [587, 247] width 450 height 42
type input "784.80"
click at [486, 359] on span "Select option" at bounding box center [572, 364] width 392 height 20
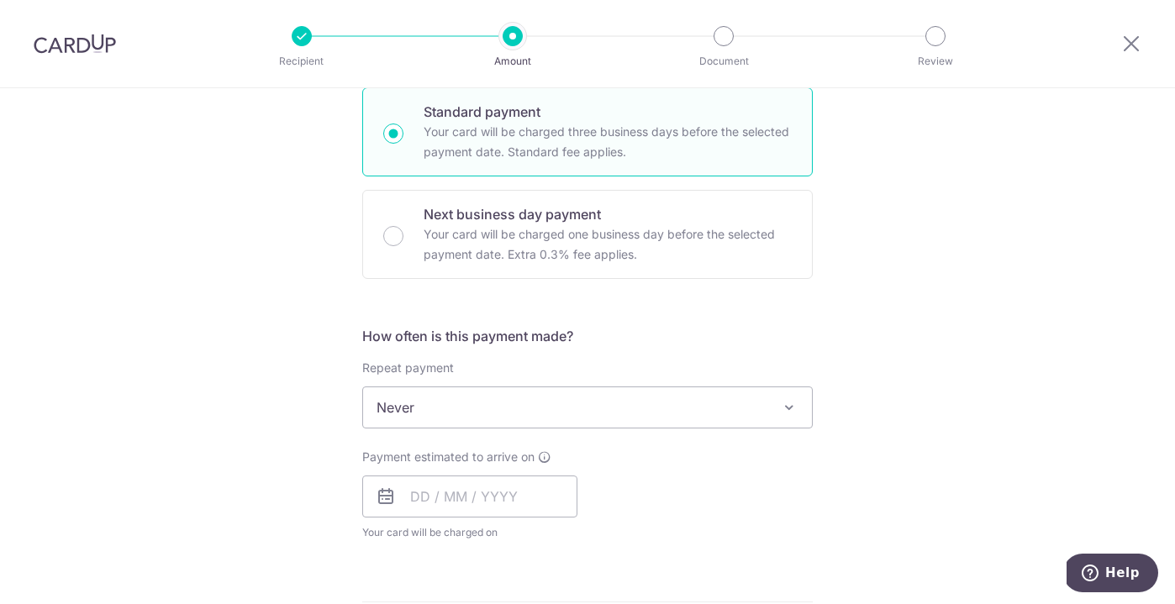
scroll to position [418, 0]
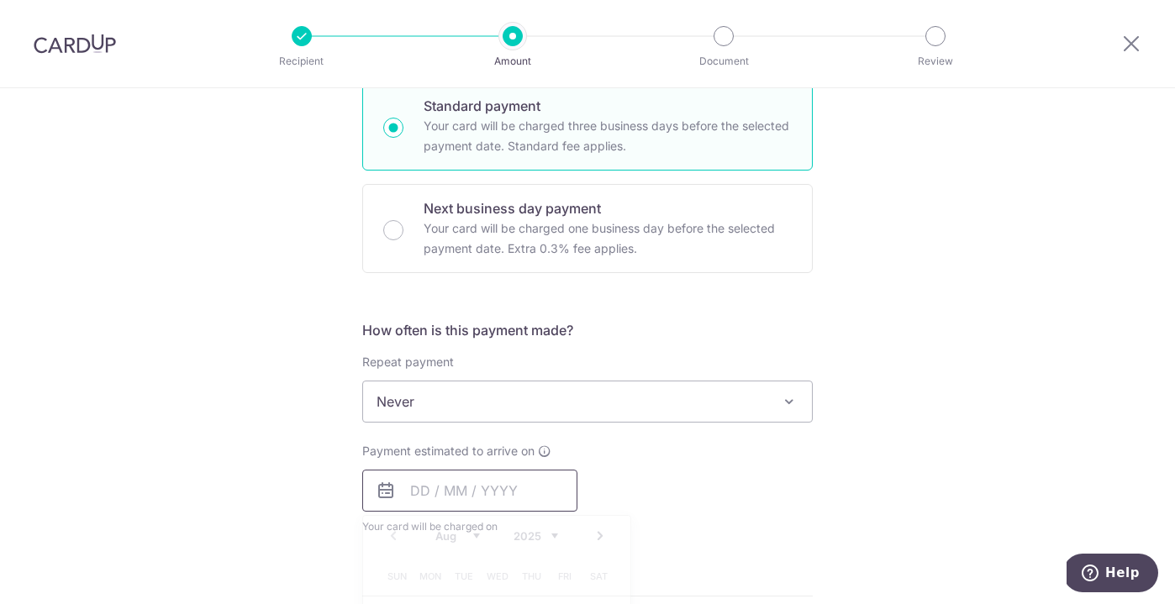
click at [417, 490] on input "text" at bounding box center [469, 491] width 215 height 42
click at [416, 490] on input "text" at bounding box center [469, 491] width 215 height 42
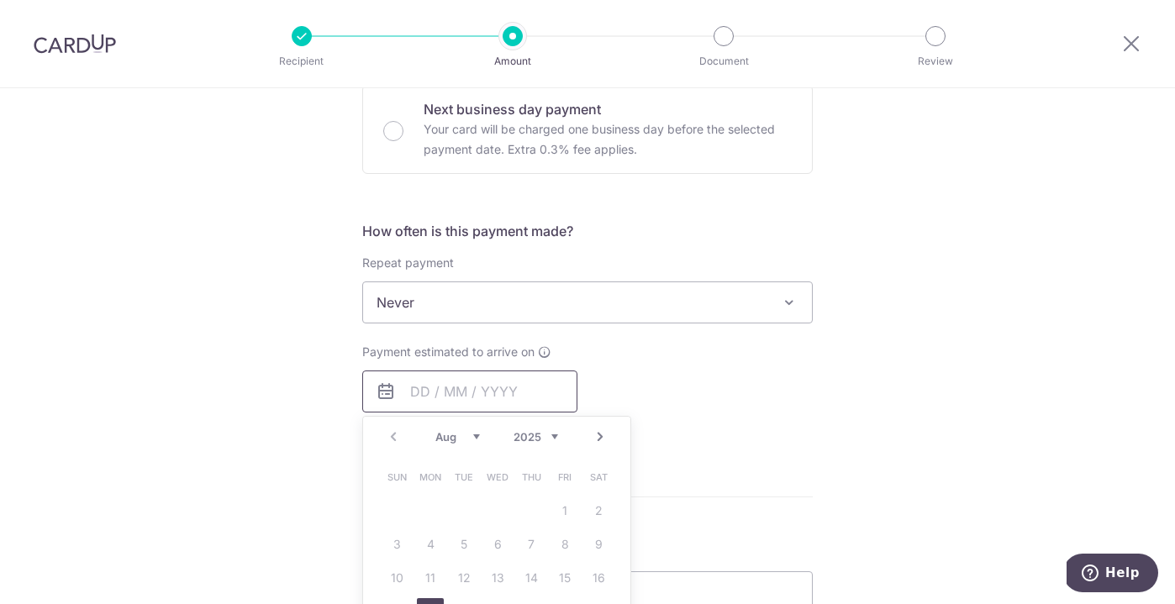
scroll to position [544, 0]
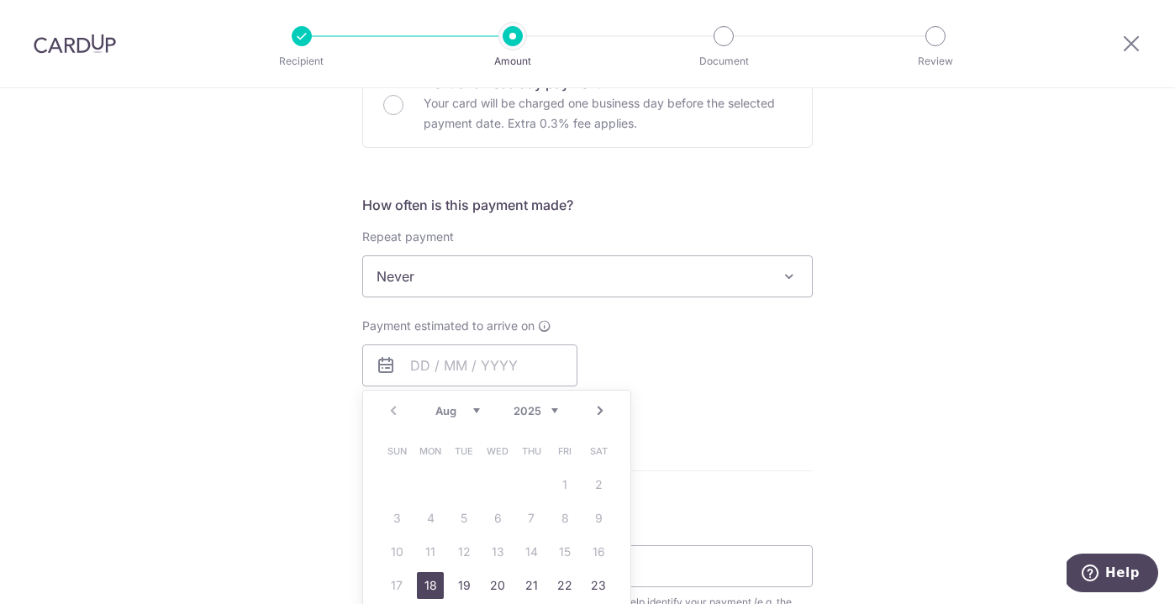
click at [999, 305] on div "Tell us more about your payment Enter payment amount SGD 784.80 784.80 Recipien…" at bounding box center [587, 305] width 1175 height 1520
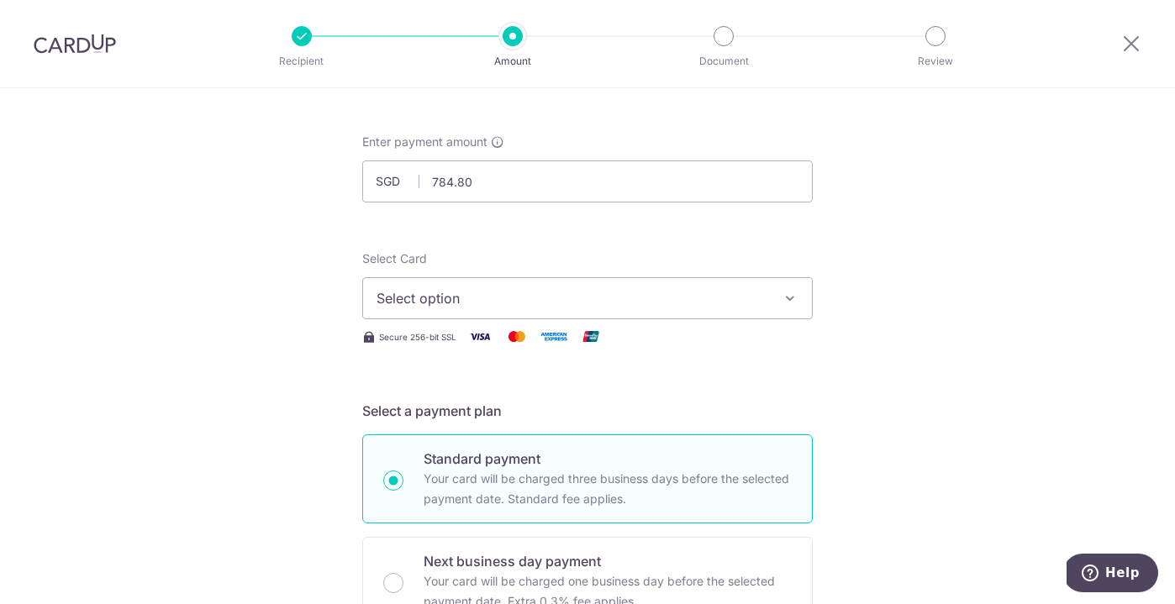
scroll to position [67, 0]
click at [599, 306] on span "Select option" at bounding box center [572, 296] width 392 height 20
click at [582, 342] on span "Add credit card" at bounding box center [603, 343] width 392 height 17
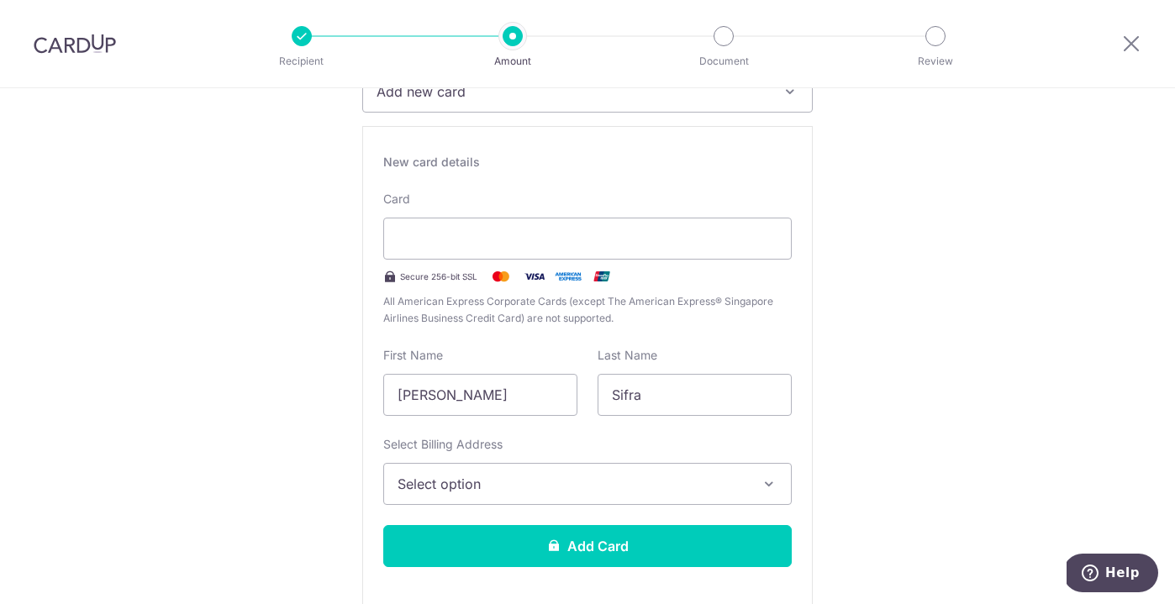
scroll to position [279, 0]
